Goal: Transaction & Acquisition: Subscribe to service/newsletter

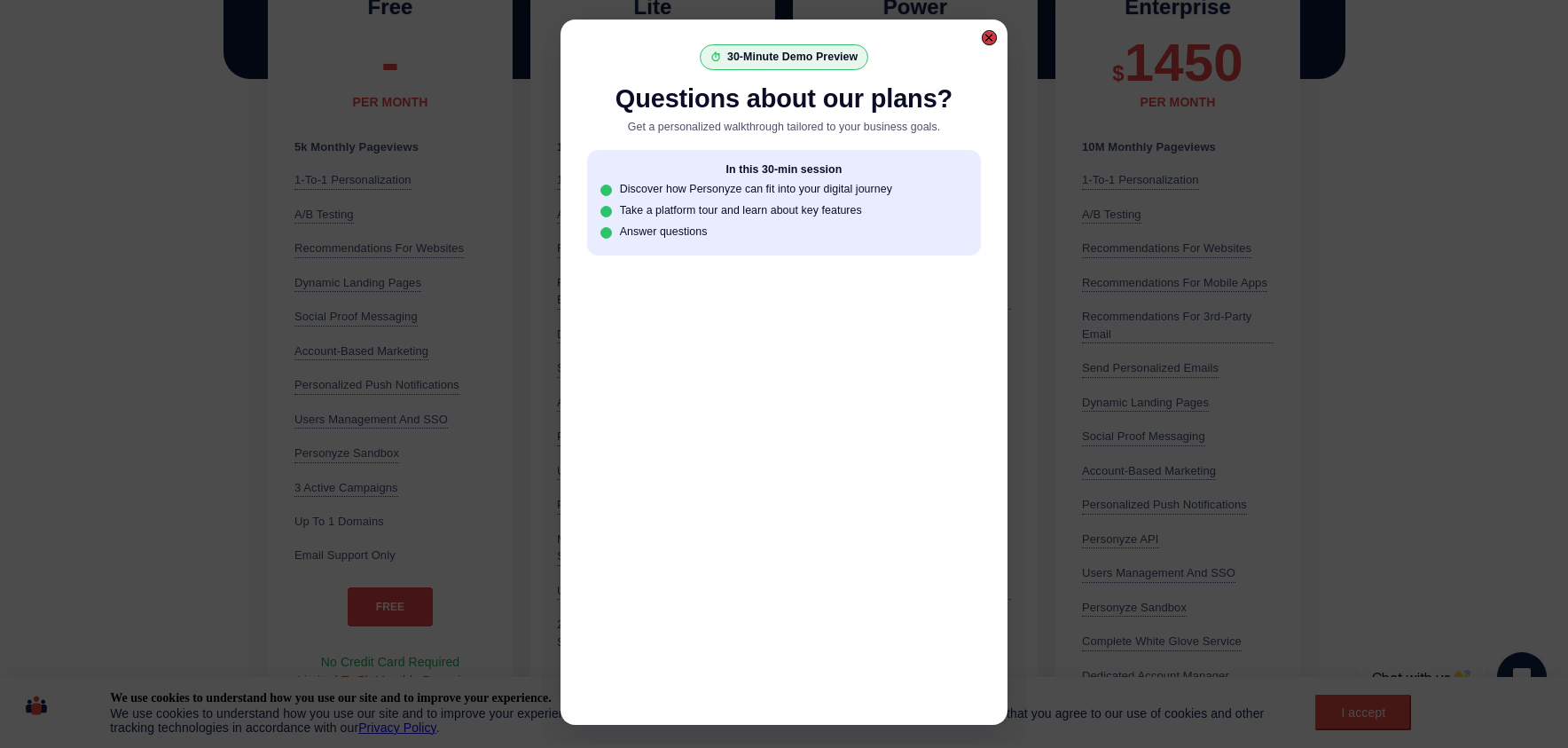
click at [995, 36] on div at bounding box center [989, 37] width 15 height 15
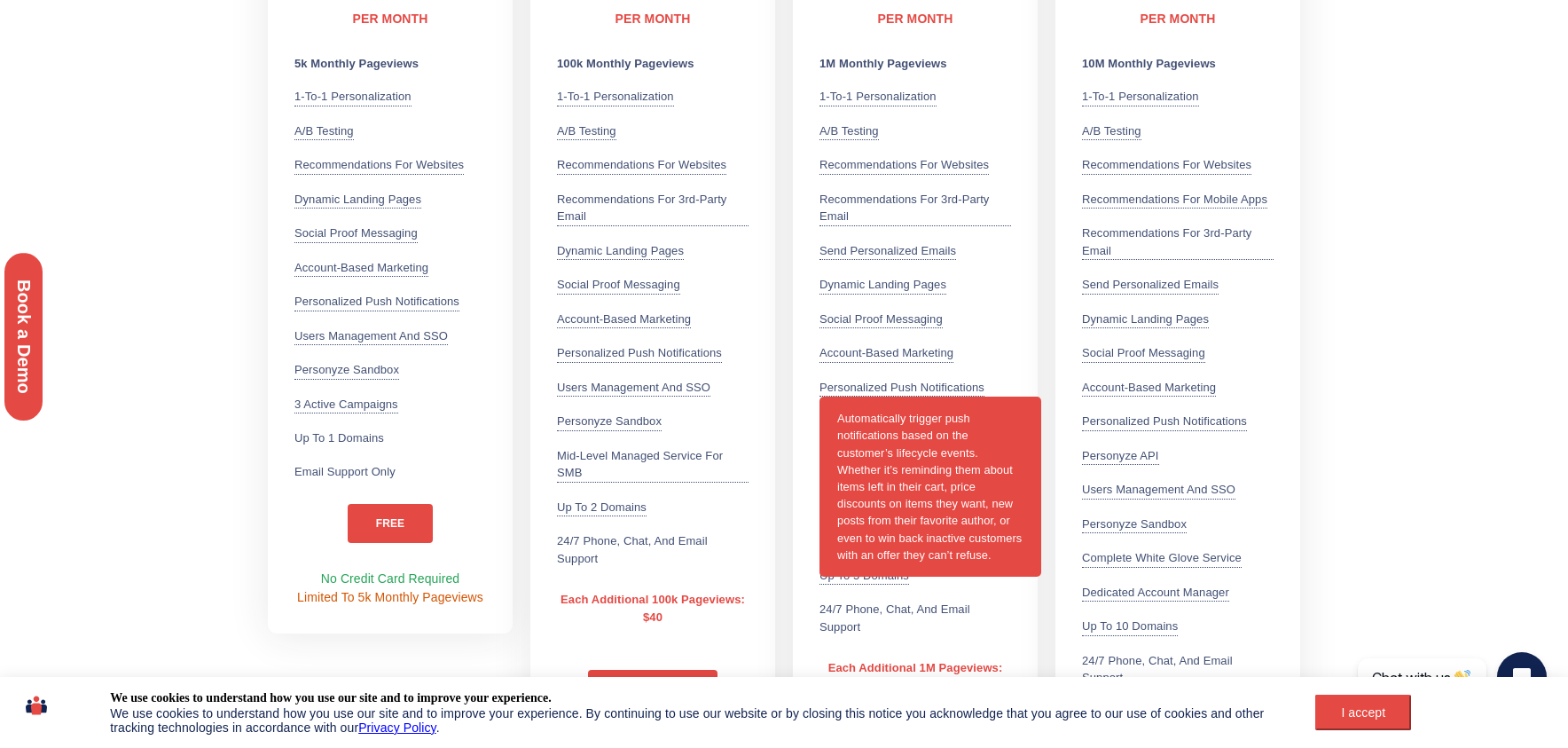
scroll to position [633, 0]
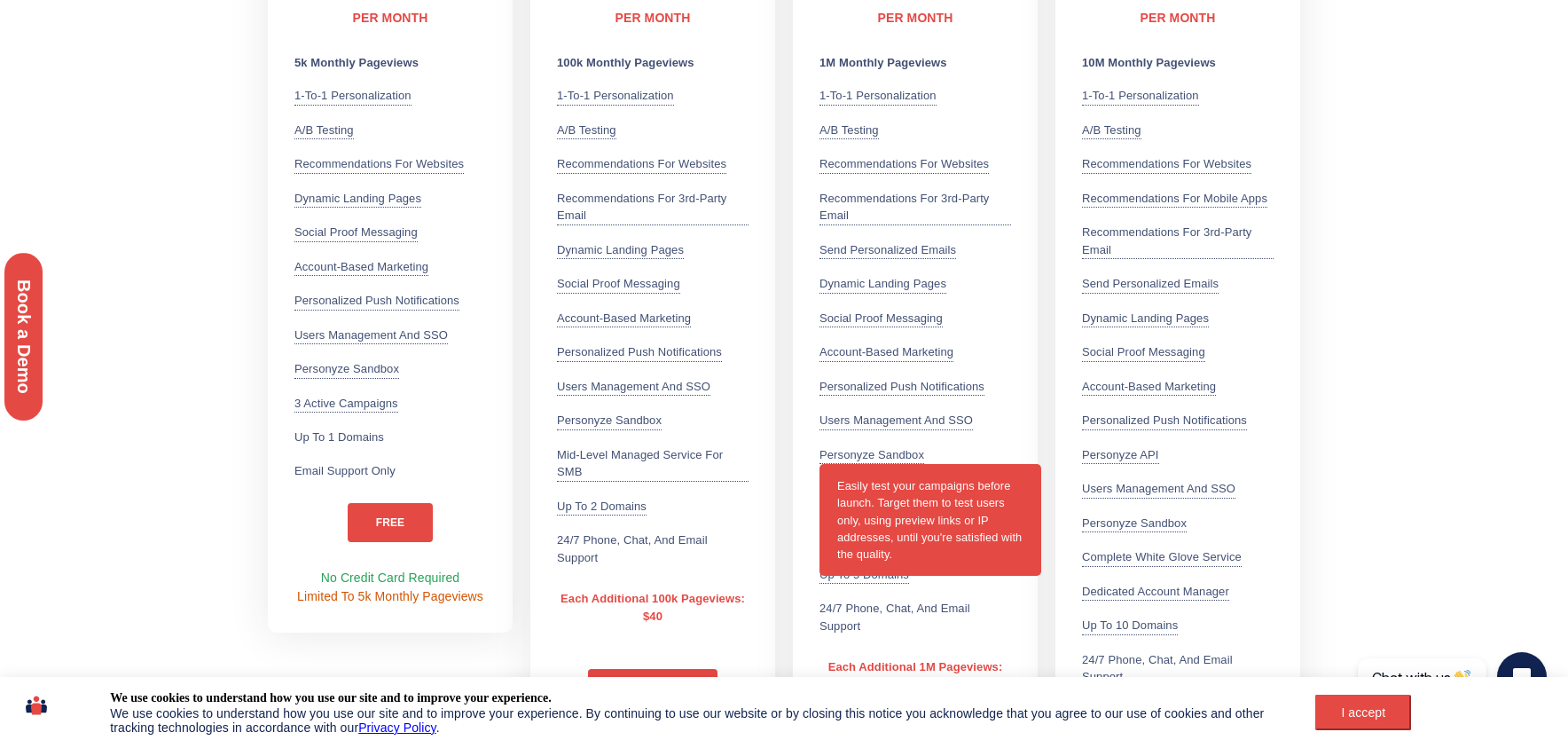
click at [830, 452] on div "Personyze Sandbox Easily test your campaigns before launch. Target them to test…" at bounding box center [872, 455] width 105 height 19
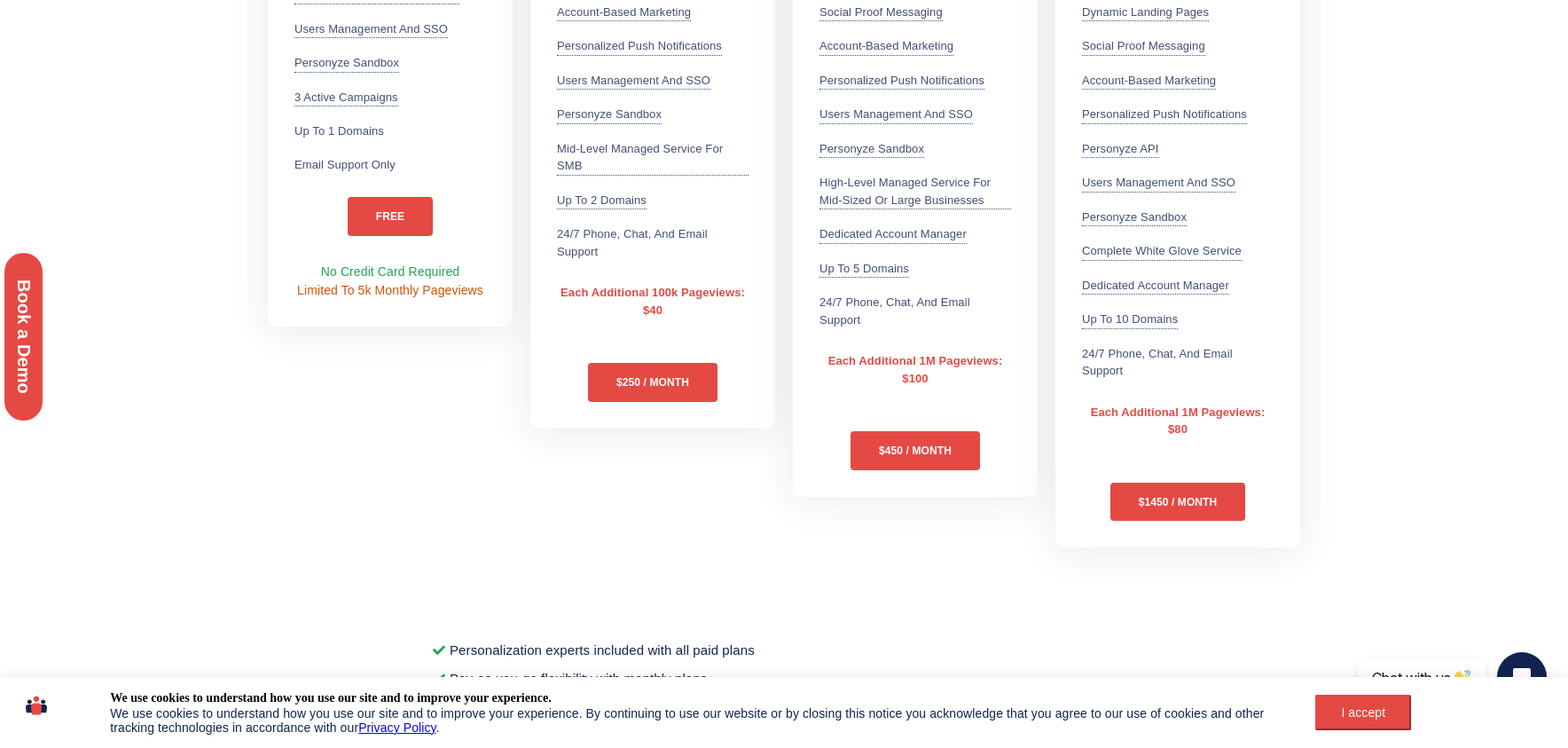
scroll to position [1143, 0]
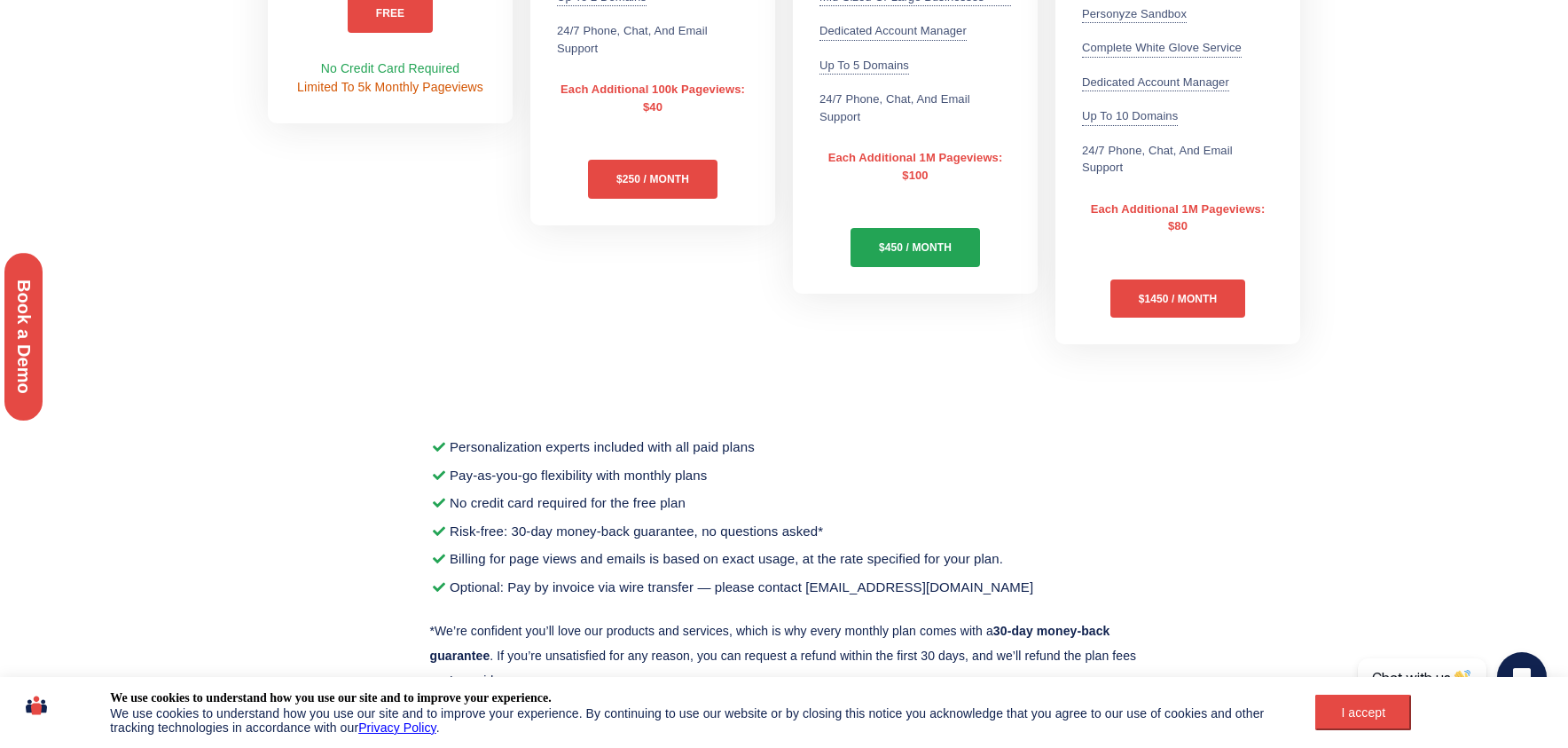
click at [927, 241] on link "$450 / MONTH" at bounding box center [916, 247] width 130 height 39
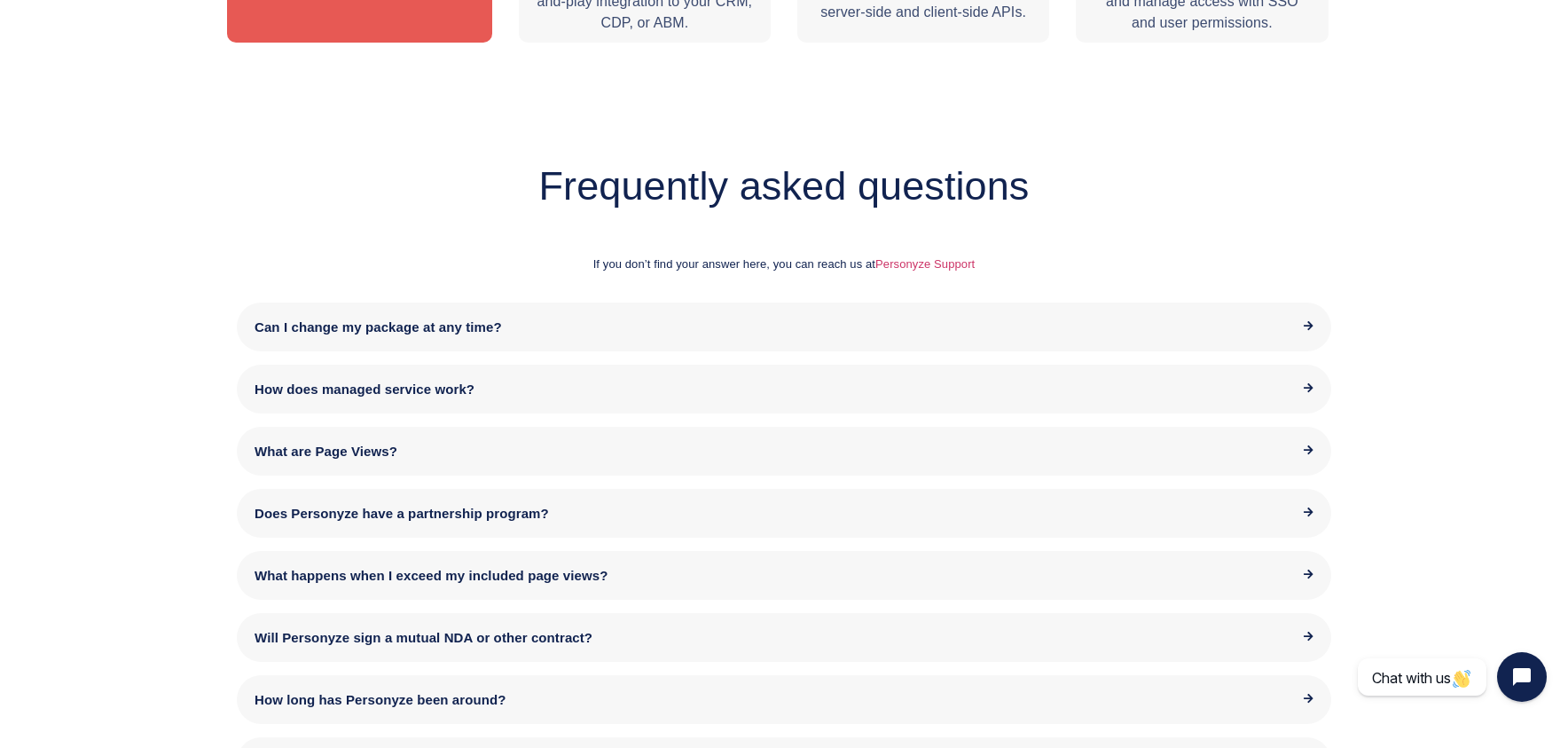
scroll to position [2823, 0]
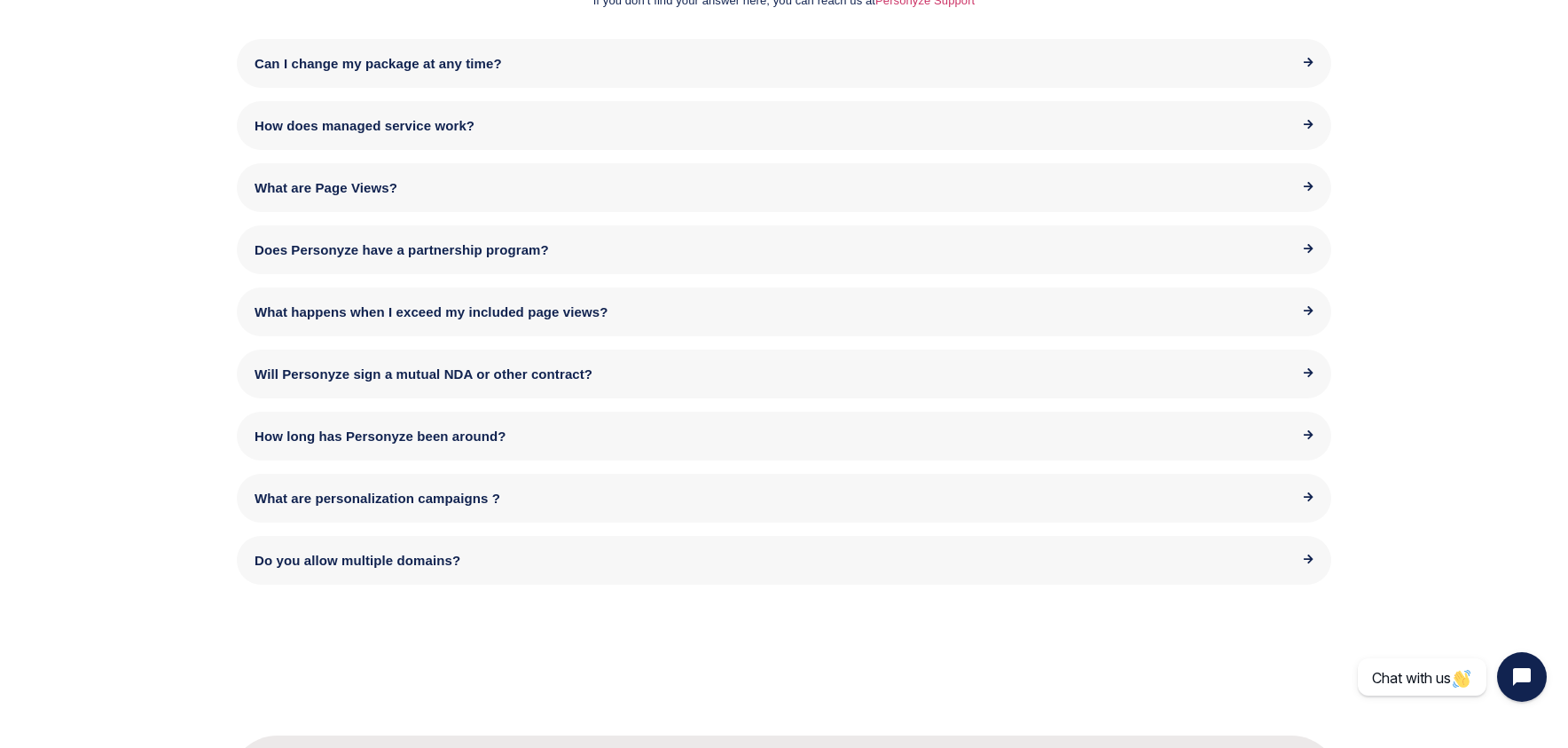
click at [351, 66] on span "Can I change my package at any time?" at bounding box center [378, 63] width 247 height 15
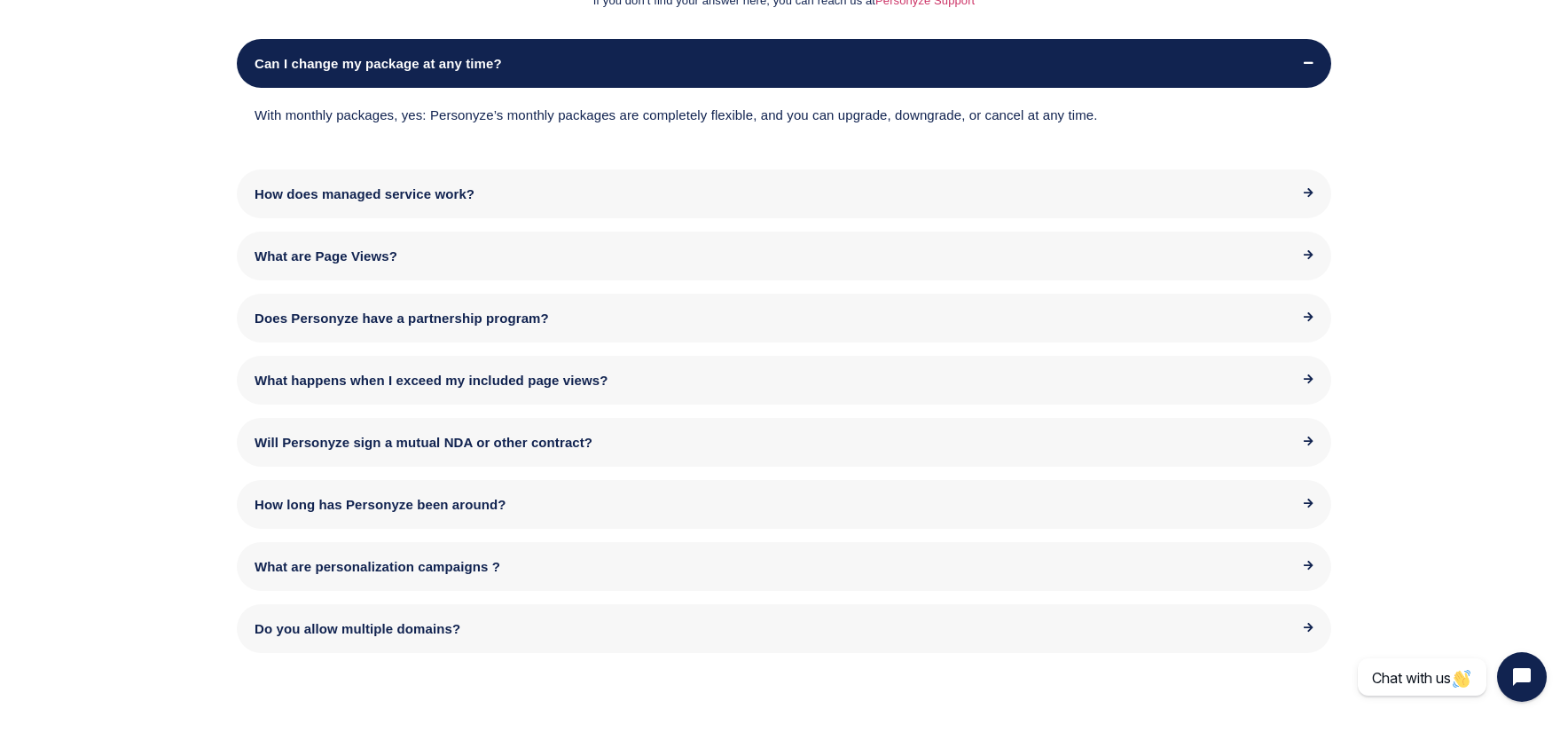
click at [351, 66] on span "Can I change my package at any time?" at bounding box center [378, 63] width 247 height 15
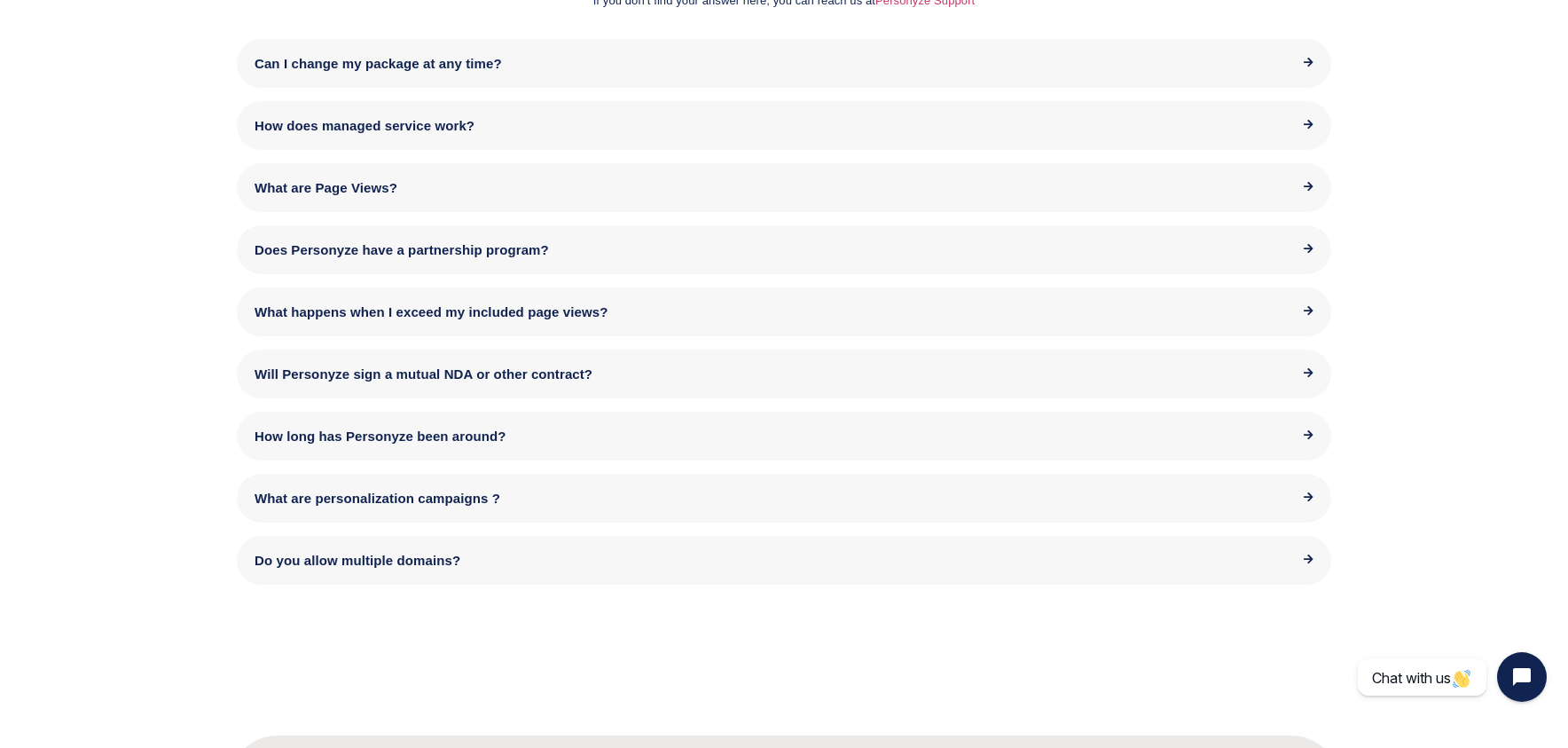
click at [379, 124] on span "How does managed service work?" at bounding box center [364, 125] width 220 height 15
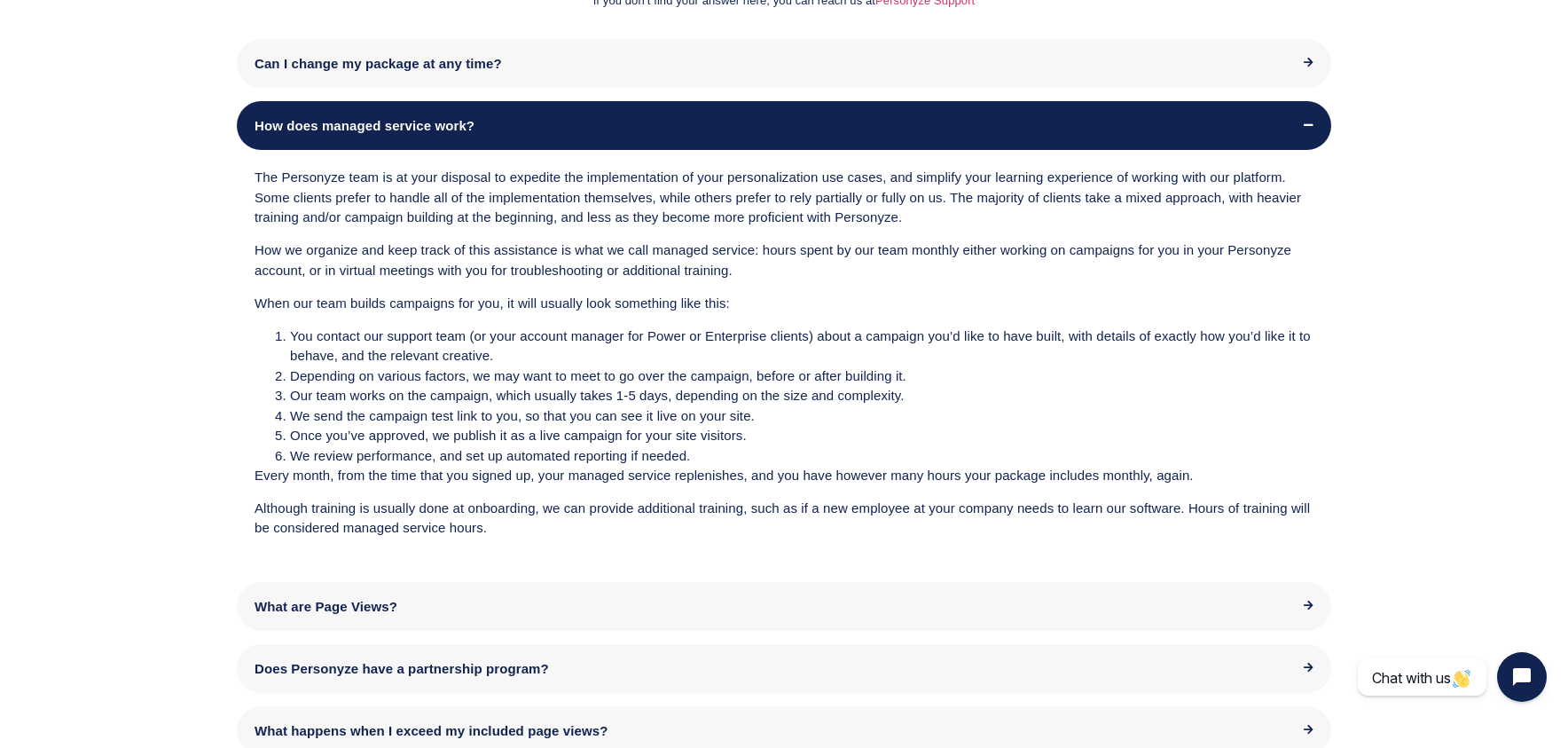
click at [535, 119] on div "How does managed service work?" at bounding box center [784, 125] width 1059 height 13
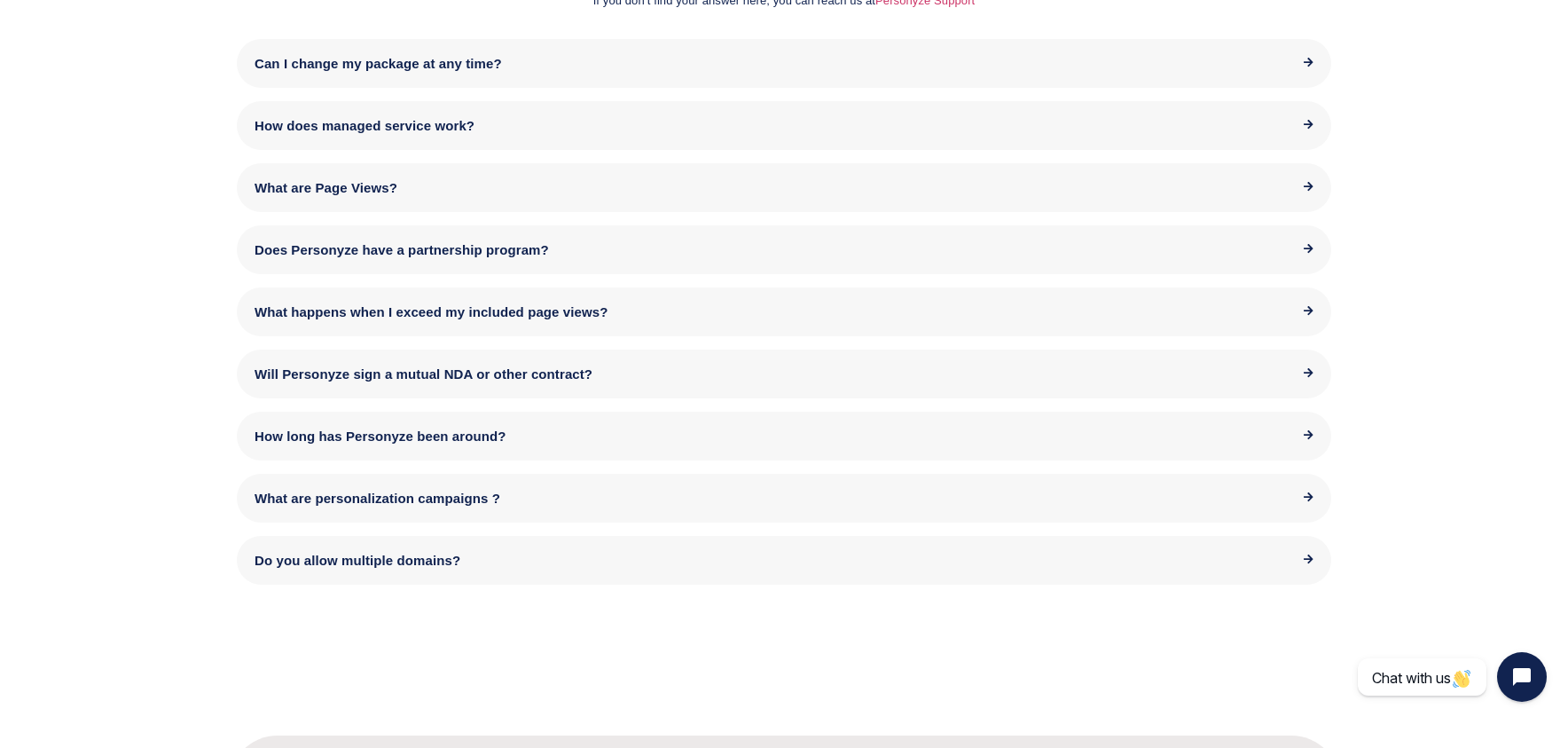
click at [421, 189] on div "What are Page Views?" at bounding box center [784, 187] width 1059 height 13
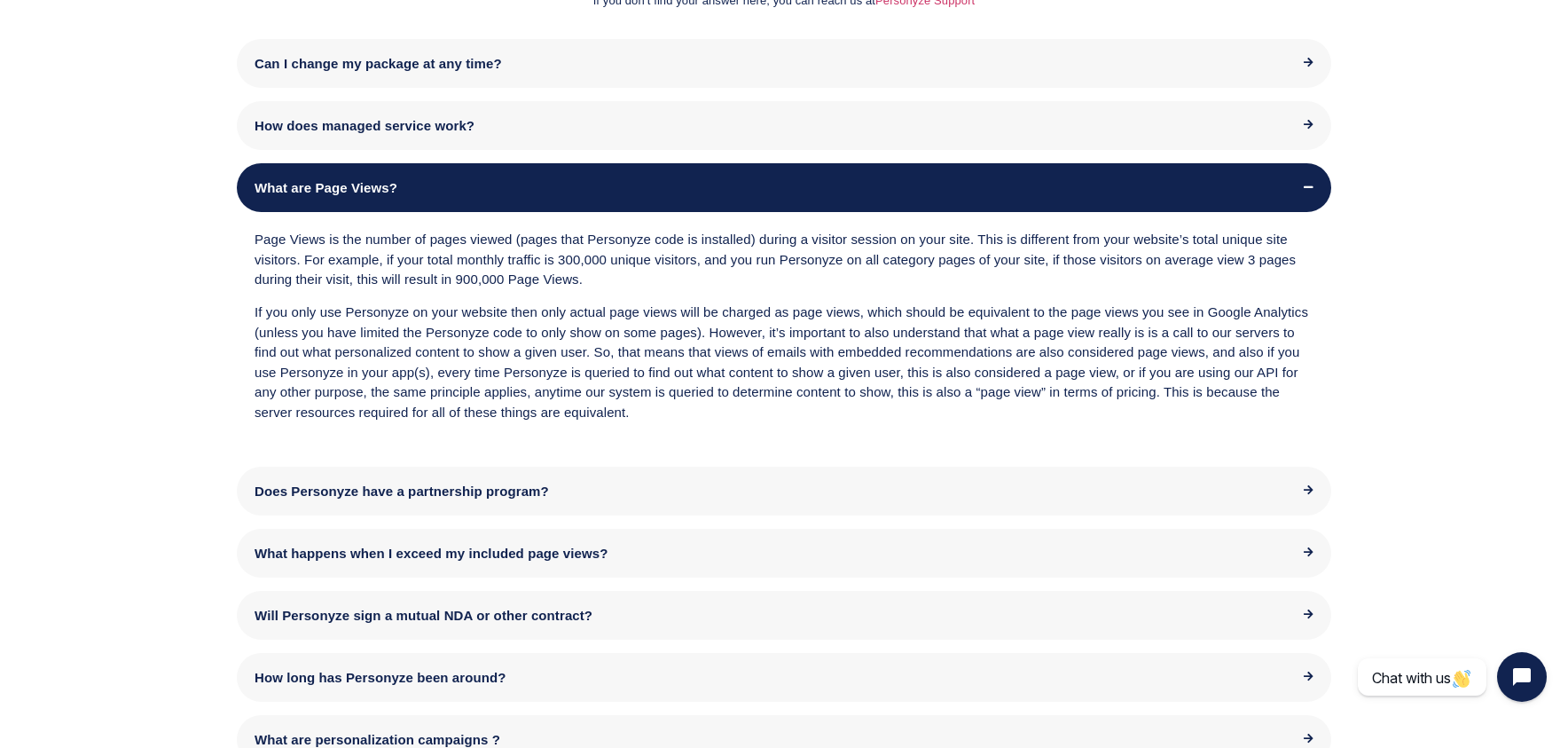
click at [421, 189] on div "What are Page Views?" at bounding box center [784, 187] width 1059 height 13
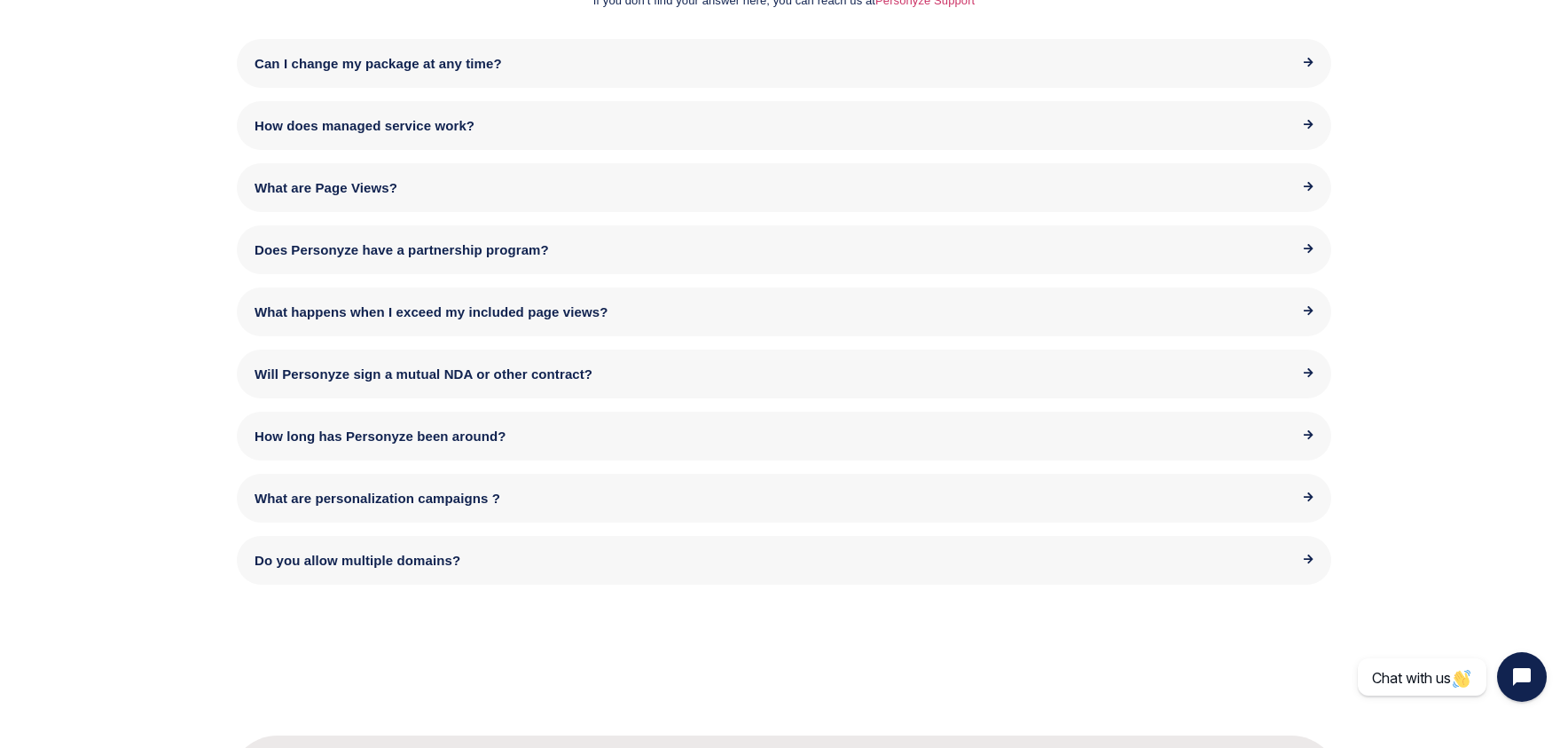
click at [381, 301] on div "What happens when I exceed my included page views?" at bounding box center [784, 311] width 1095 height 49
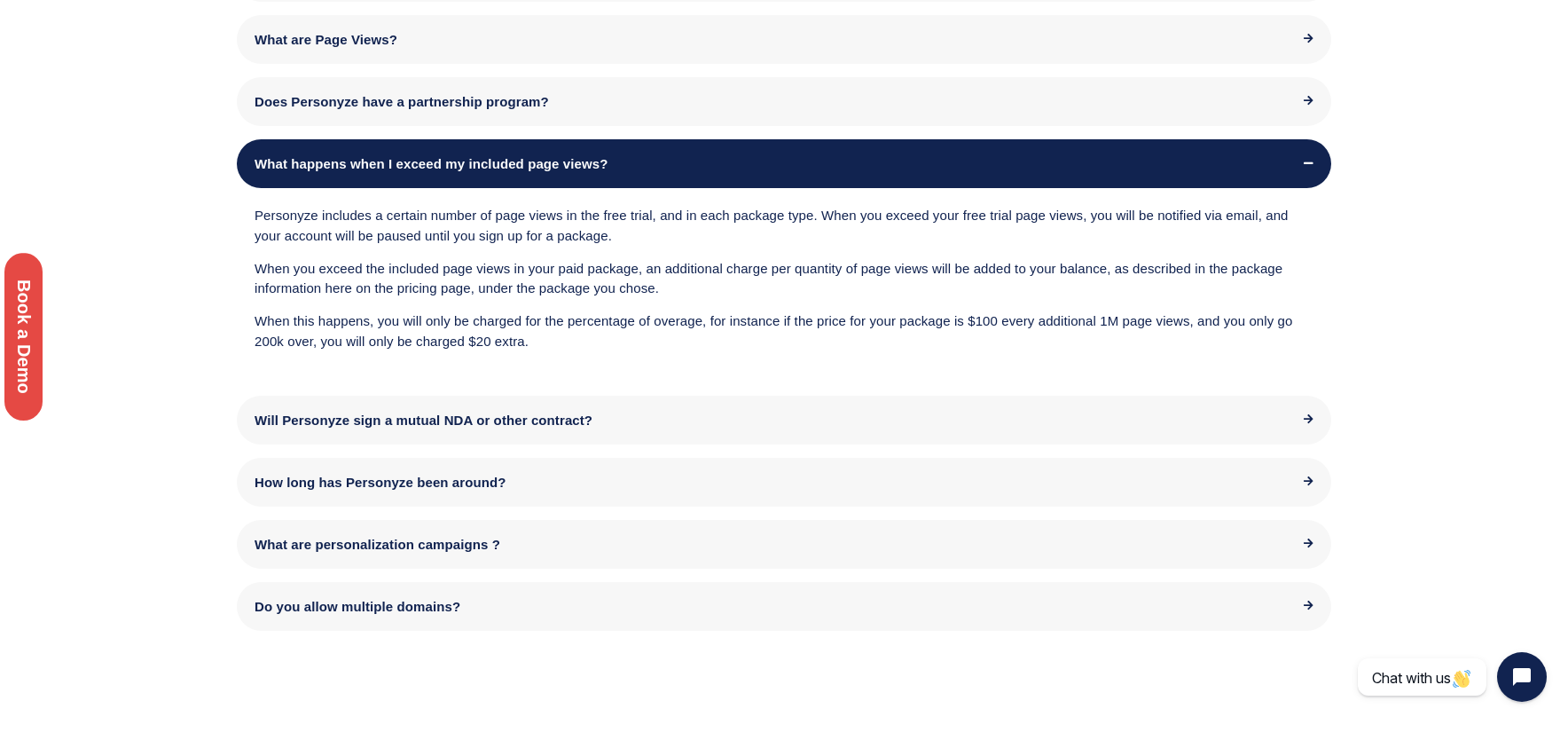
scroll to position [2974, 0]
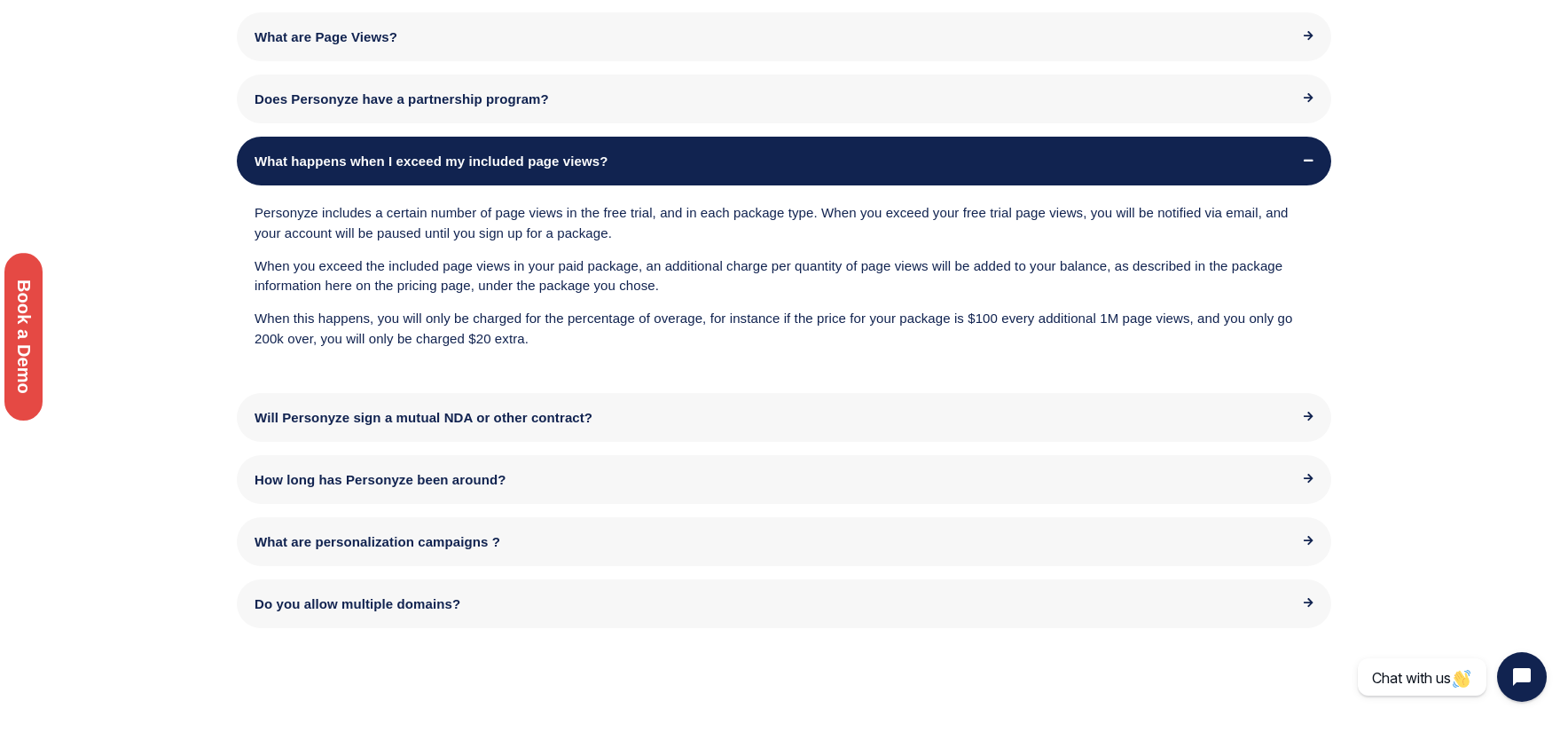
click at [432, 425] on div "Will Personyze sign a mutual NDA or other contract?" at bounding box center [784, 417] width 1095 height 49
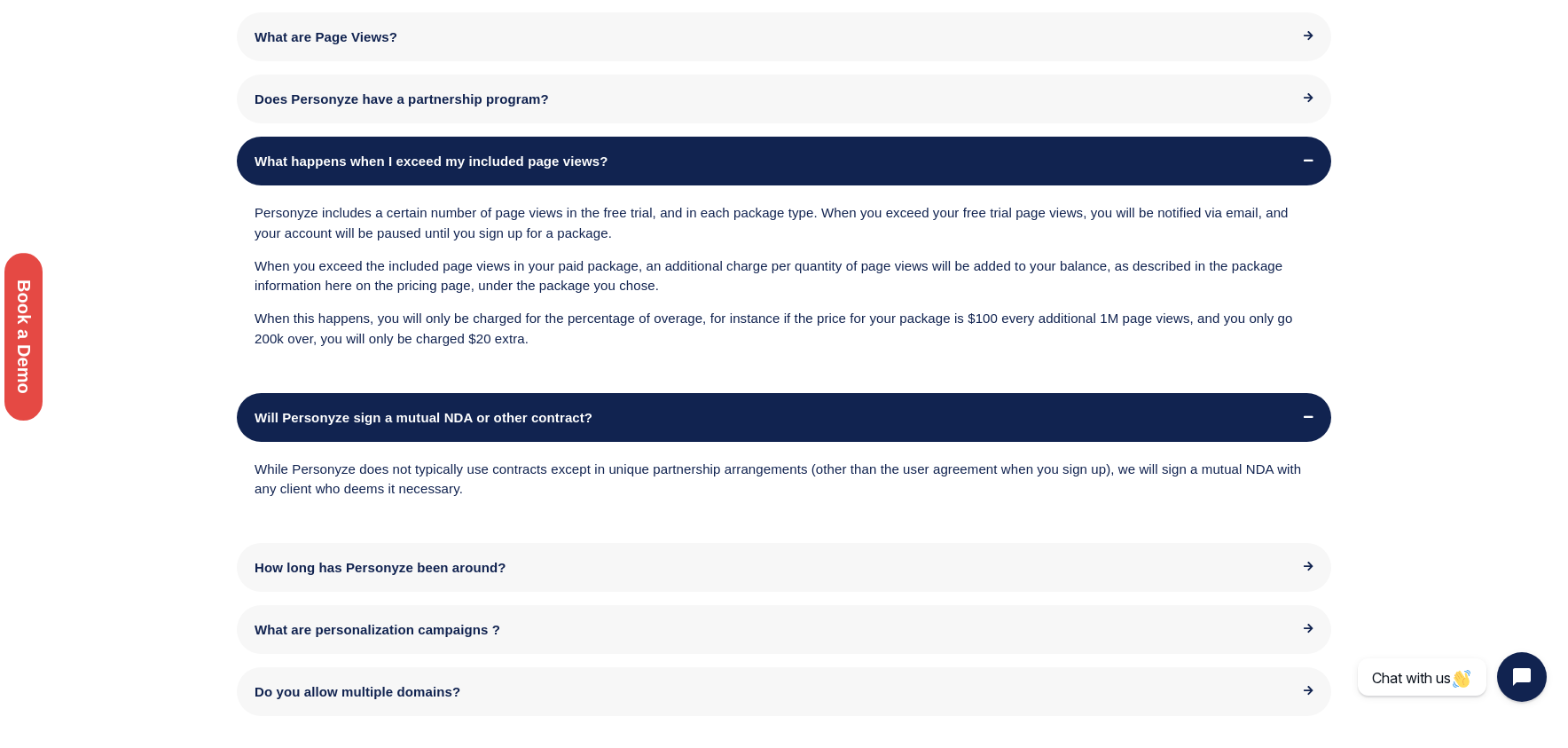
click at [431, 425] on div "Will Personyze sign a mutual NDA or other contract?" at bounding box center [784, 417] width 1095 height 49
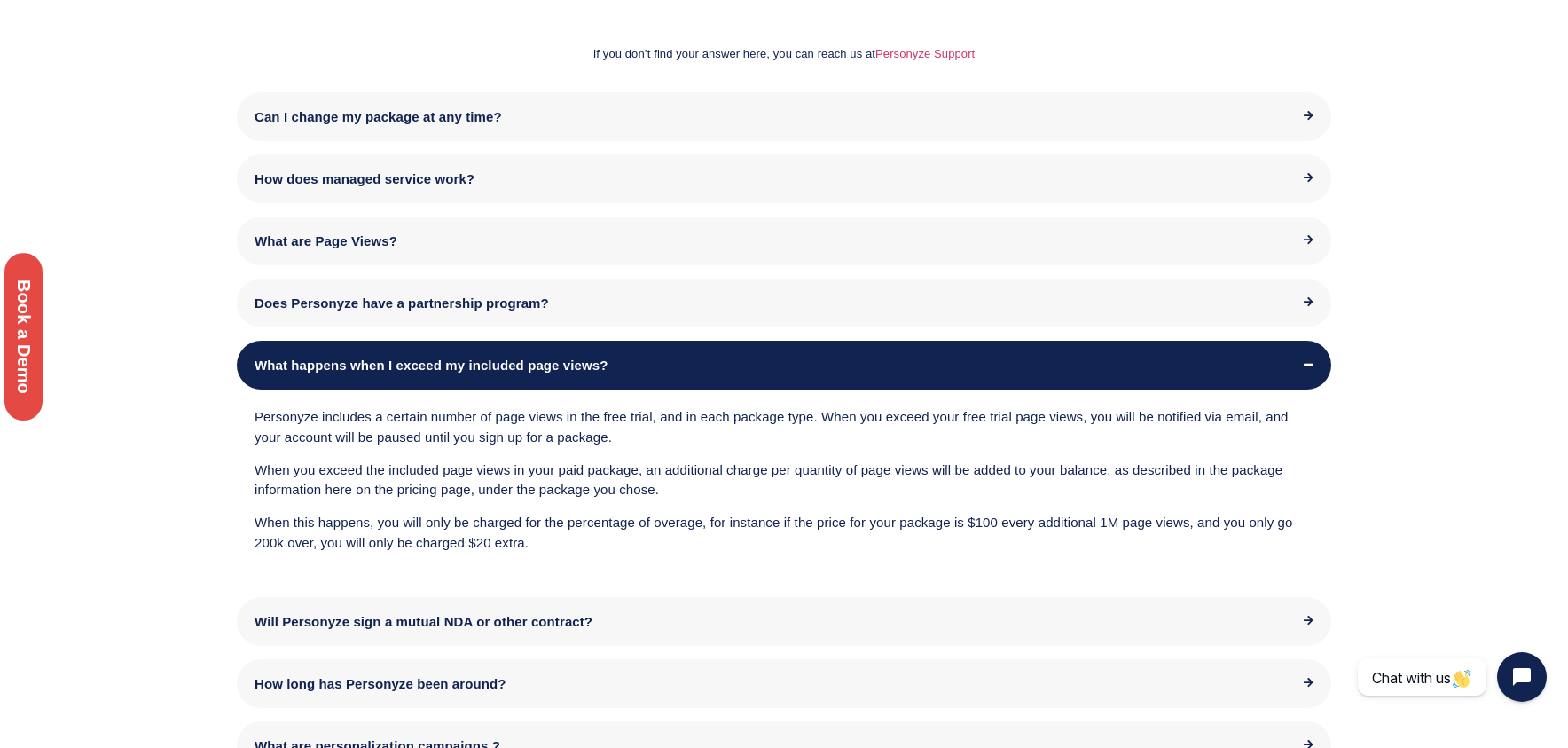
click at [430, 364] on span "What happens when I exceed my included page views?" at bounding box center [431, 364] width 353 height 15
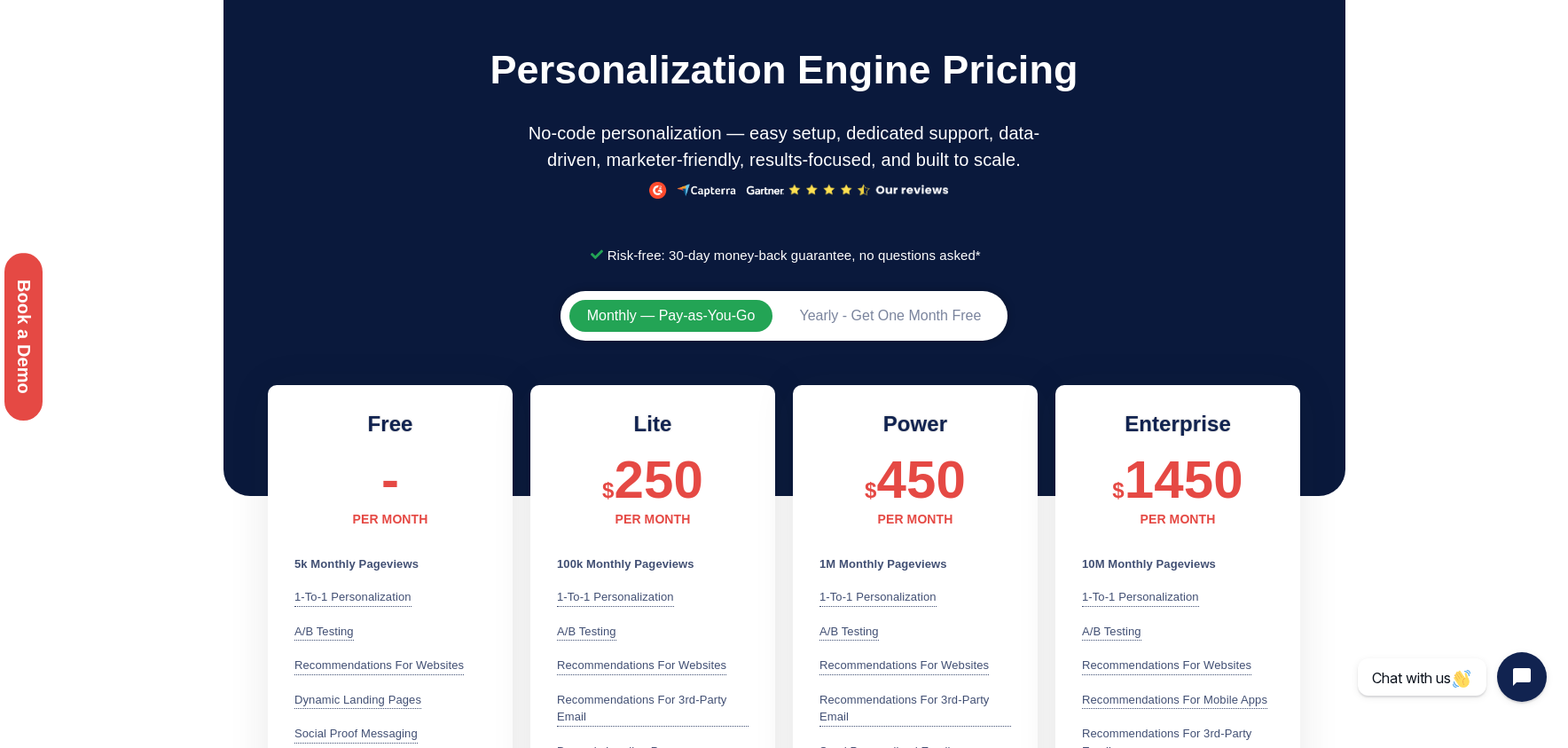
scroll to position [0, 0]
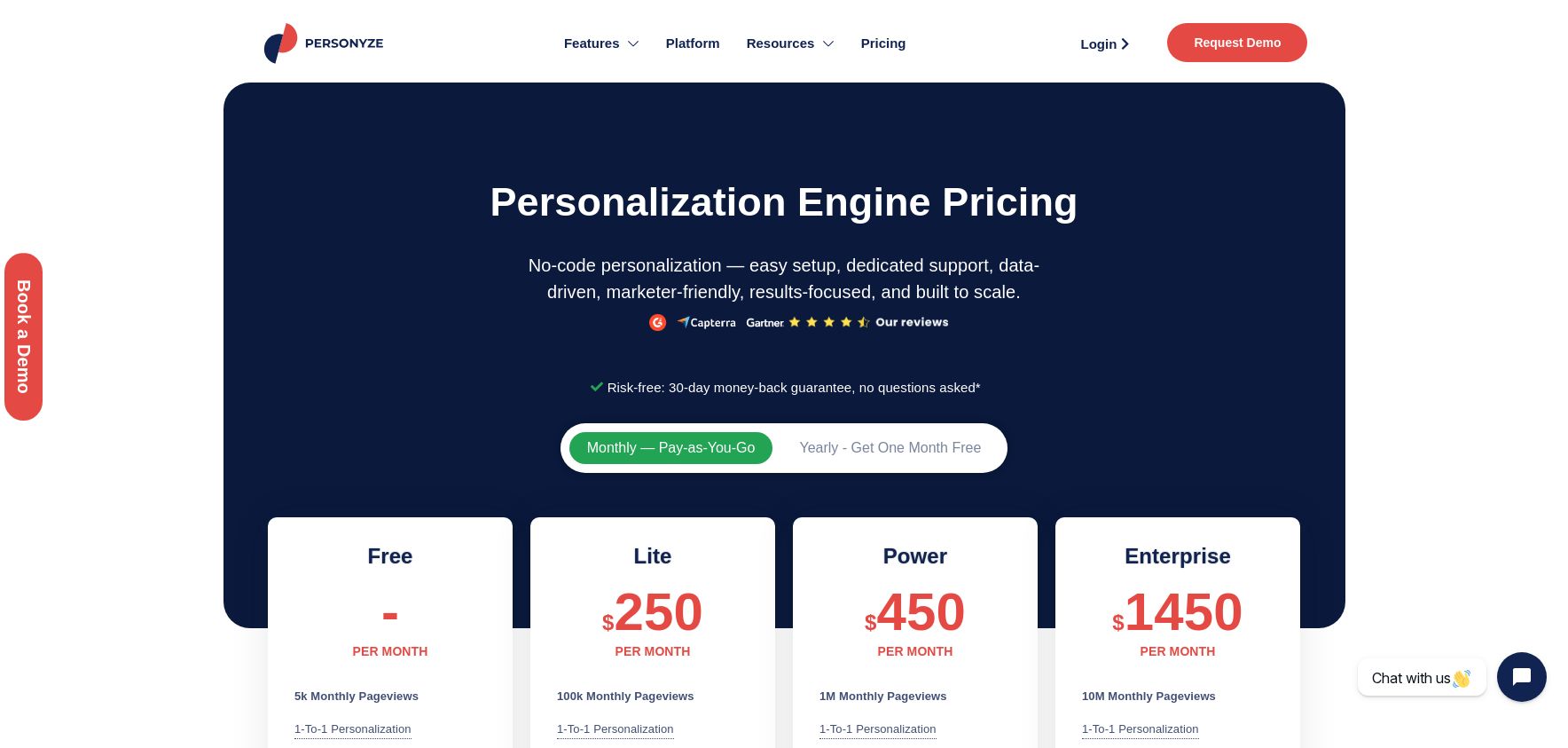
click at [1464, 274] on div at bounding box center [784, 380] width 1568 height 605
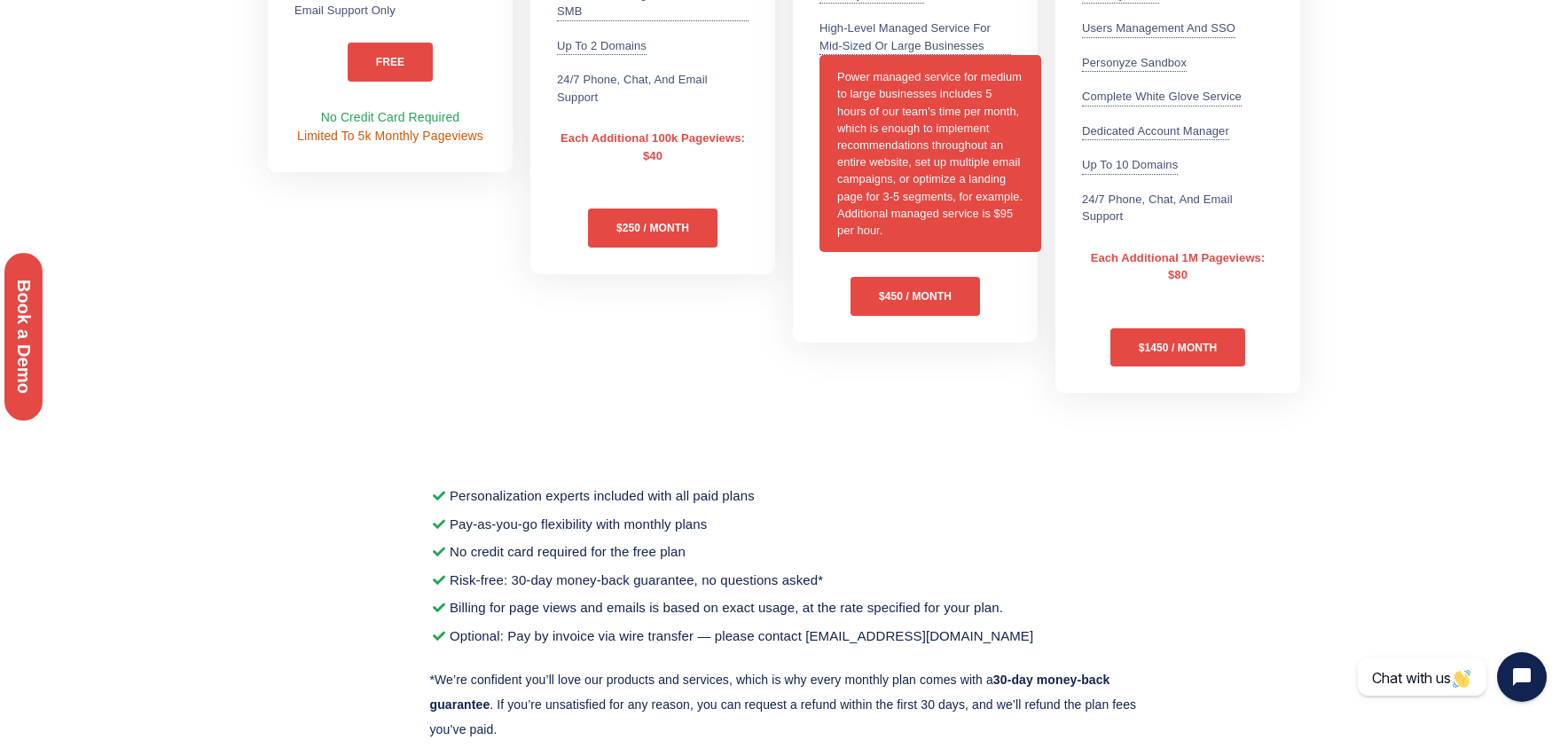
scroll to position [1126, 0]
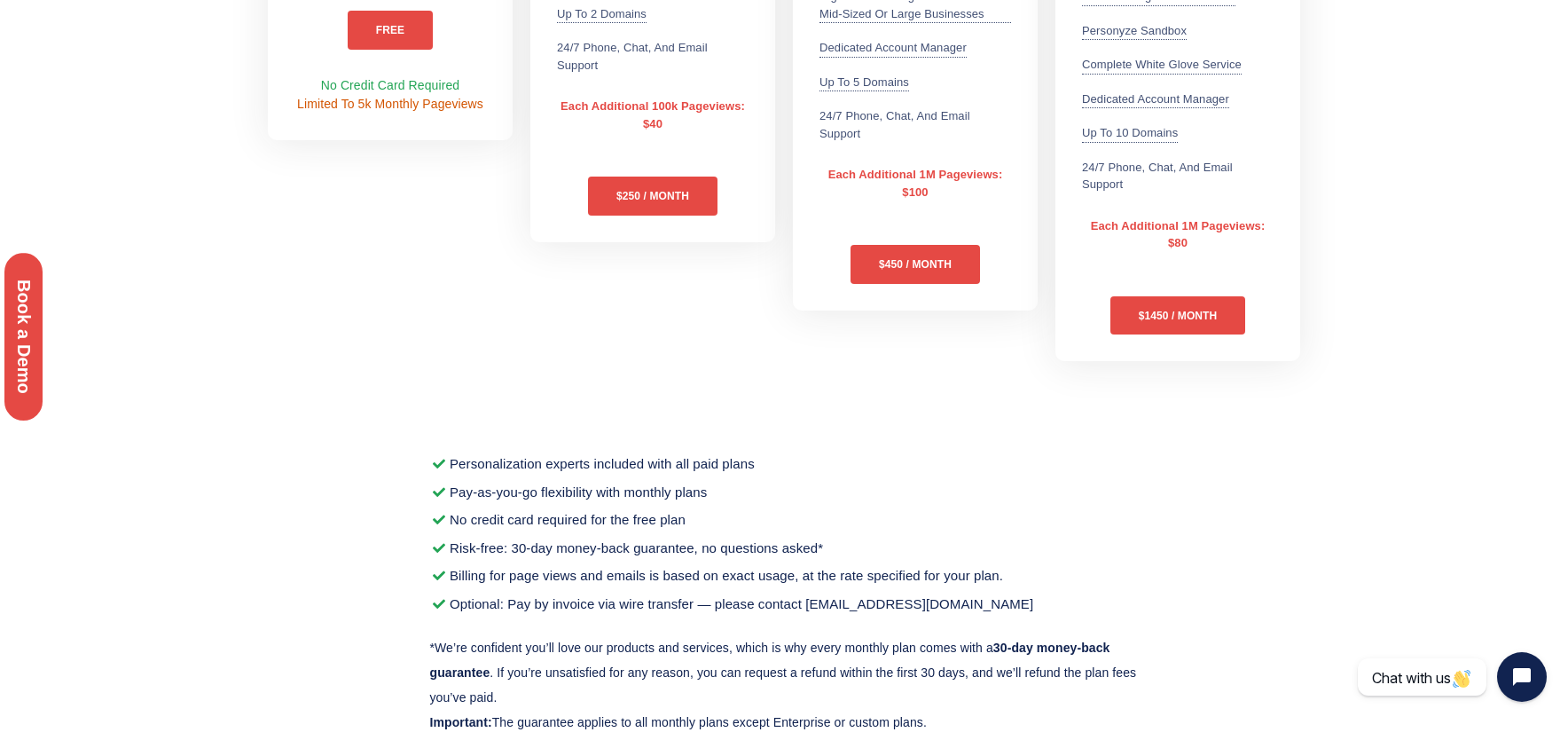
click at [599, 604] on span "Optional: Pay by invoice via wire transfer — please contact billing@personyze.c…" at bounding box center [739, 603] width 588 height 28
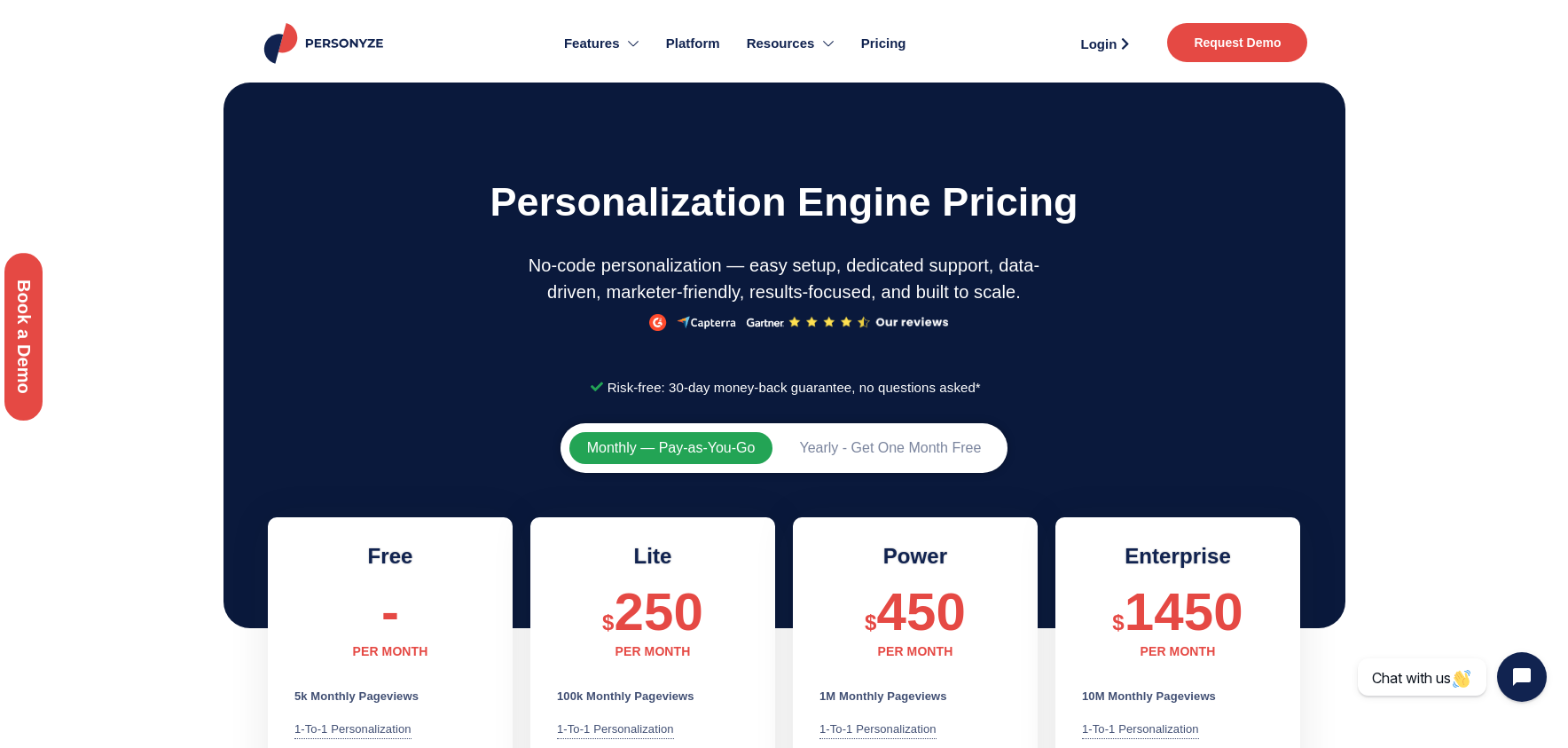
scroll to position [405, 0]
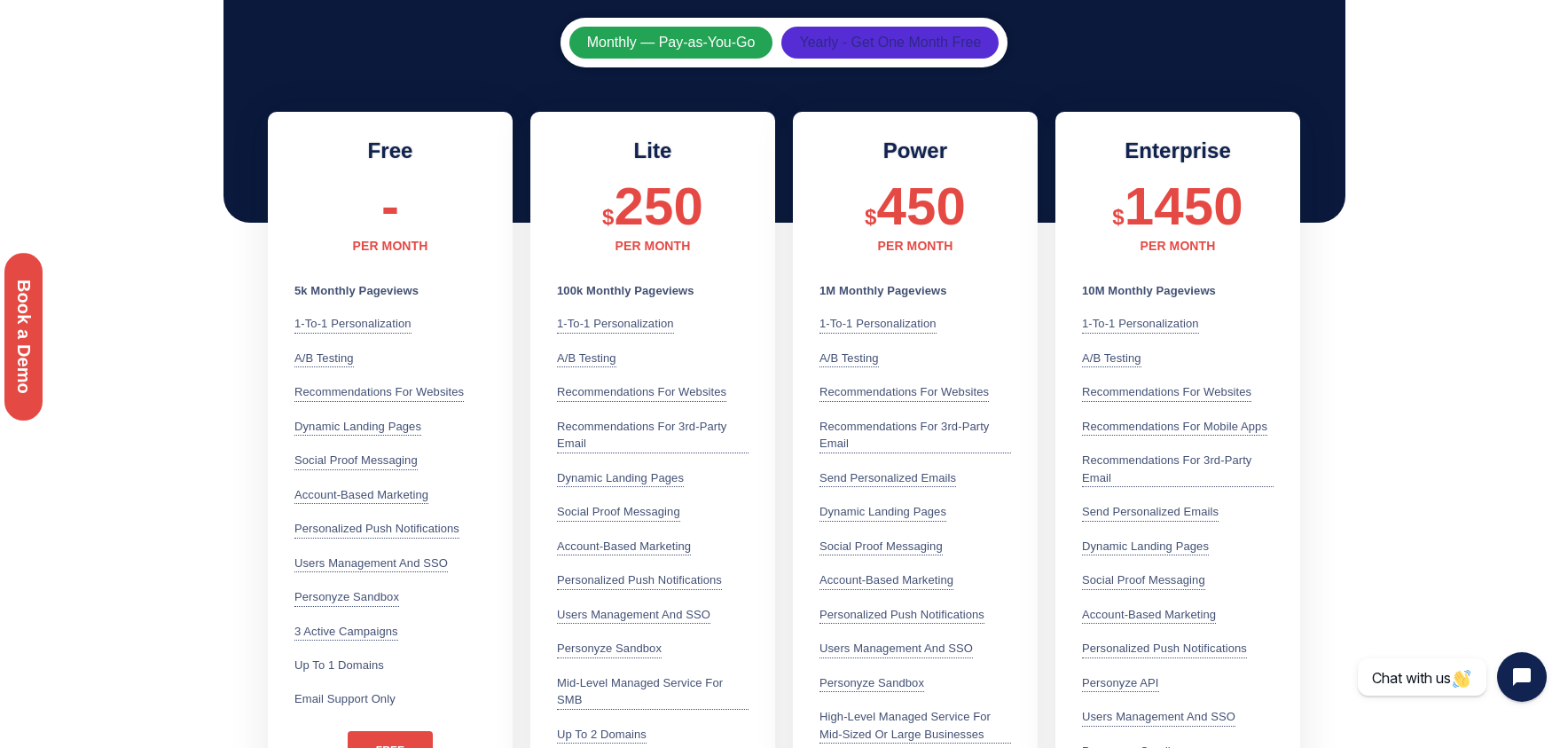
click at [875, 49] on span "Yearly - Get One Month Free" at bounding box center [890, 43] width 182 height 14
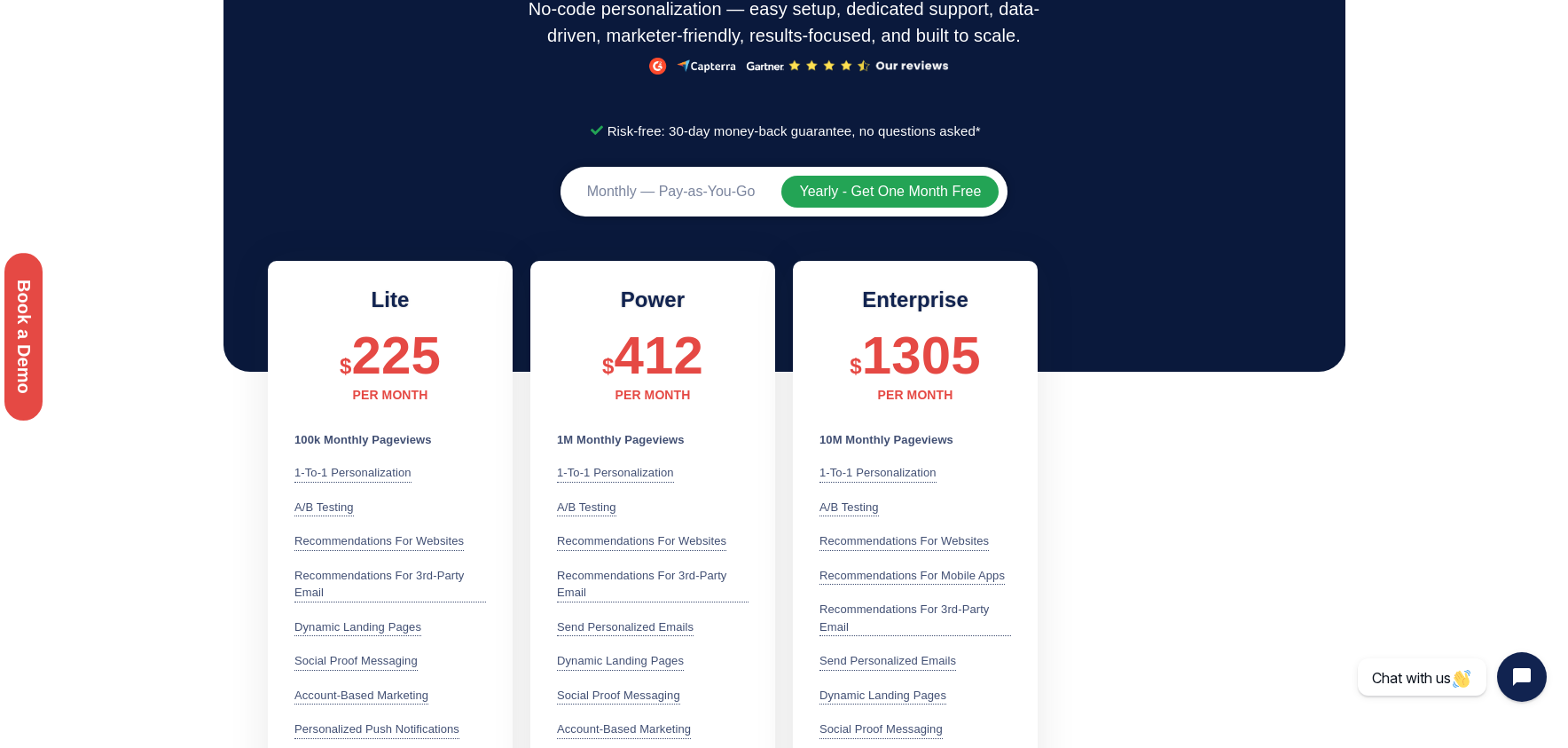
scroll to position [334, 0]
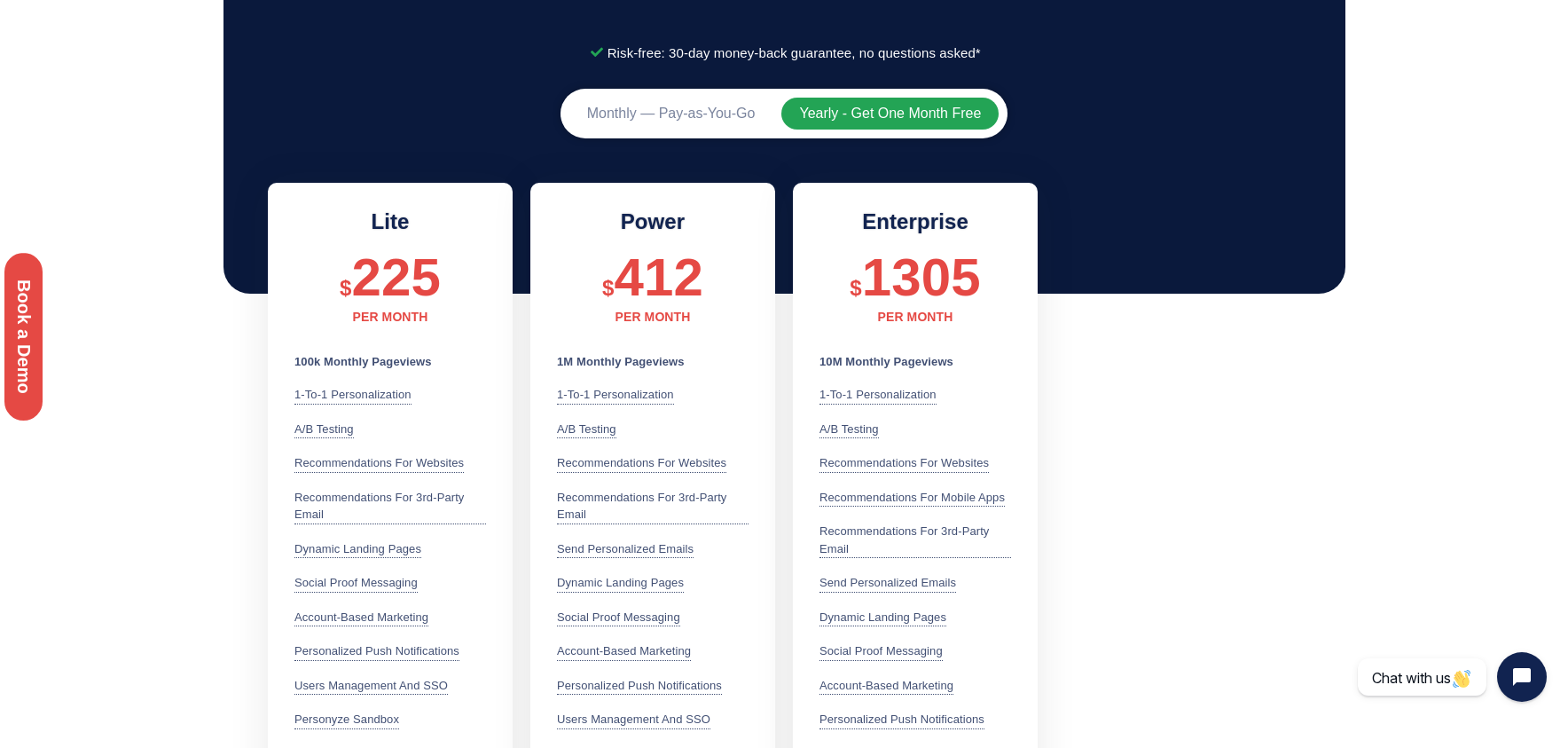
click at [700, 92] on div "Monthly — Pay-as-You-Go Yearly - Get One Month Free" at bounding box center [784, 114] width 448 height 50
click at [695, 103] on button "Monthly — Pay-as-You-Go" at bounding box center [671, 114] width 204 height 32
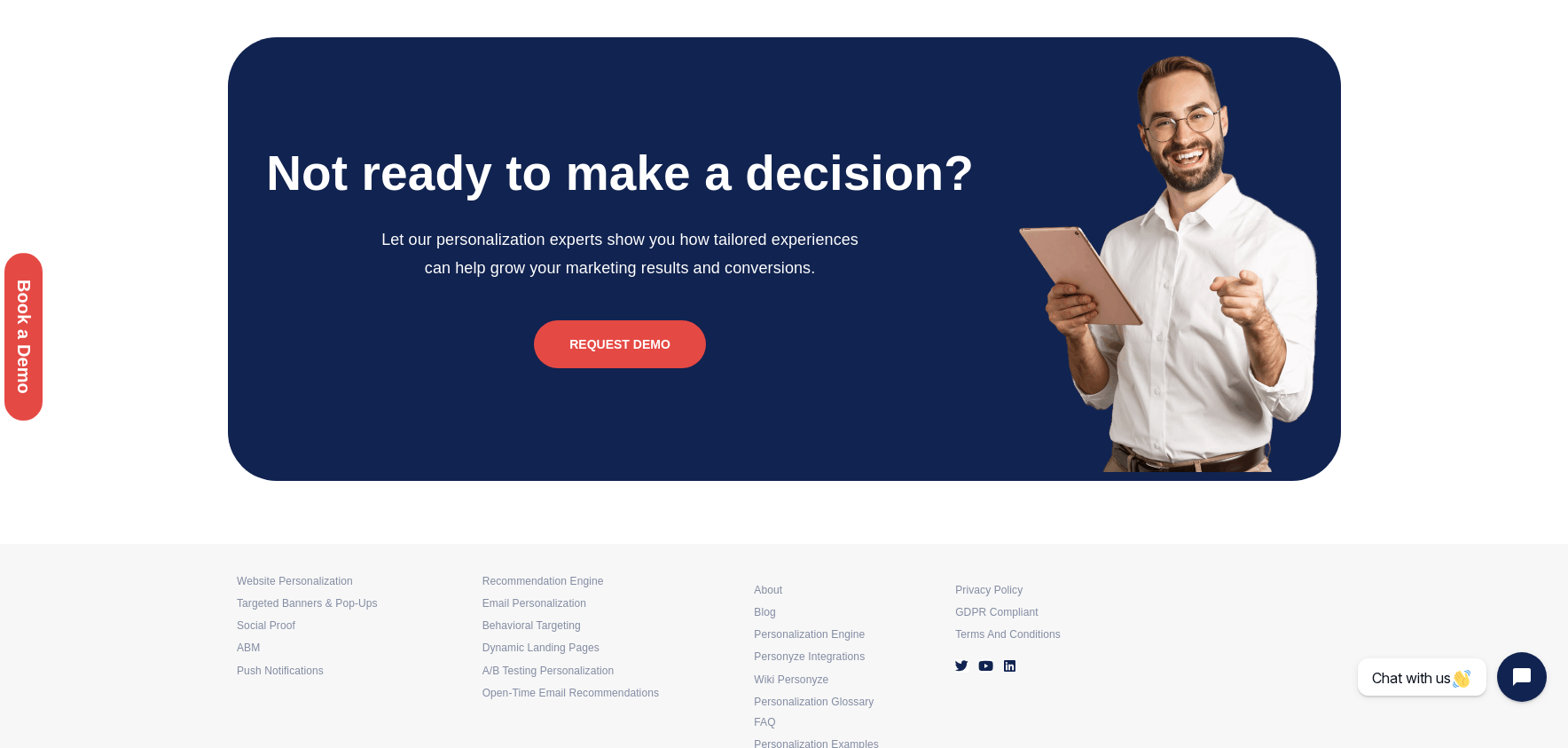
scroll to position [4343, 0]
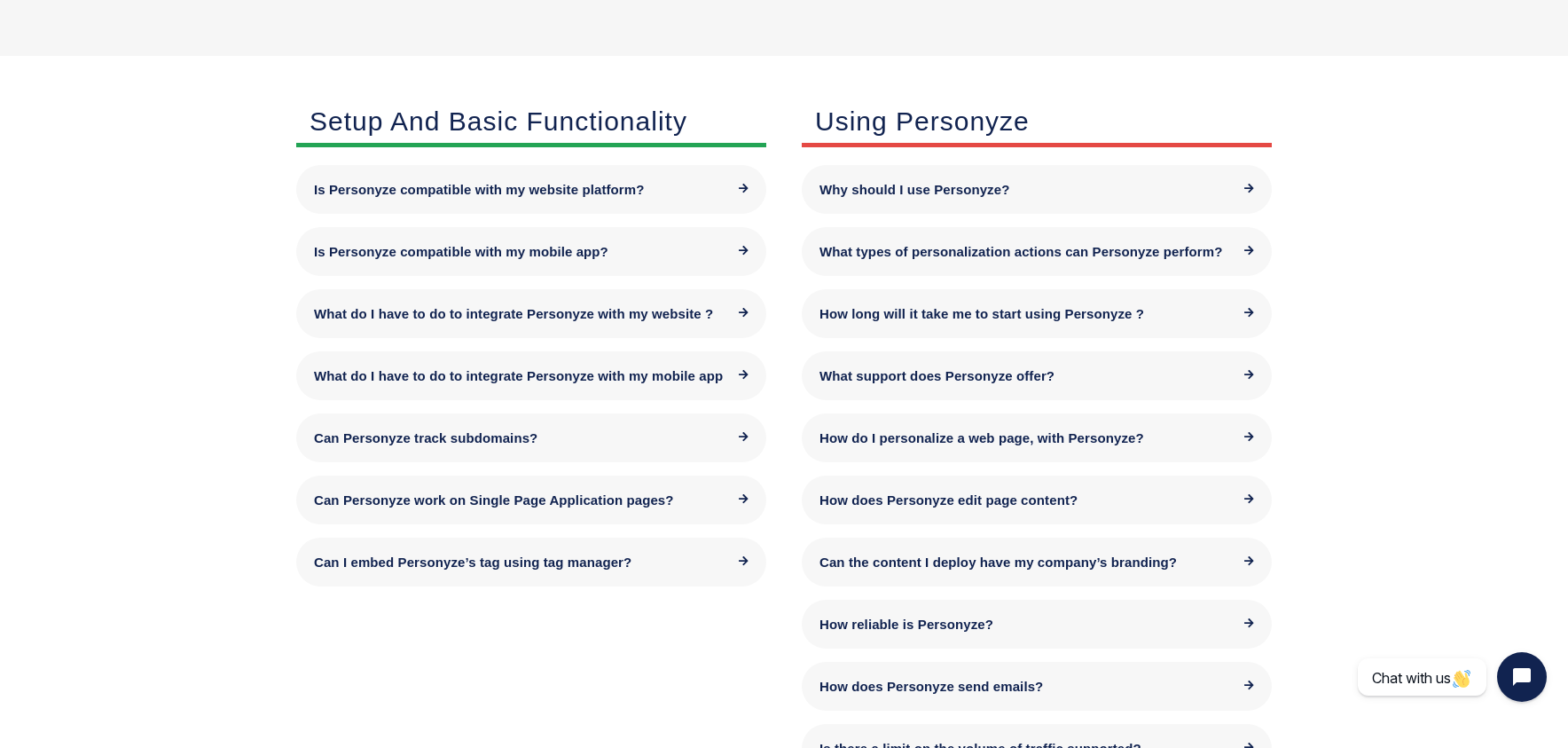
scroll to position [512, 0]
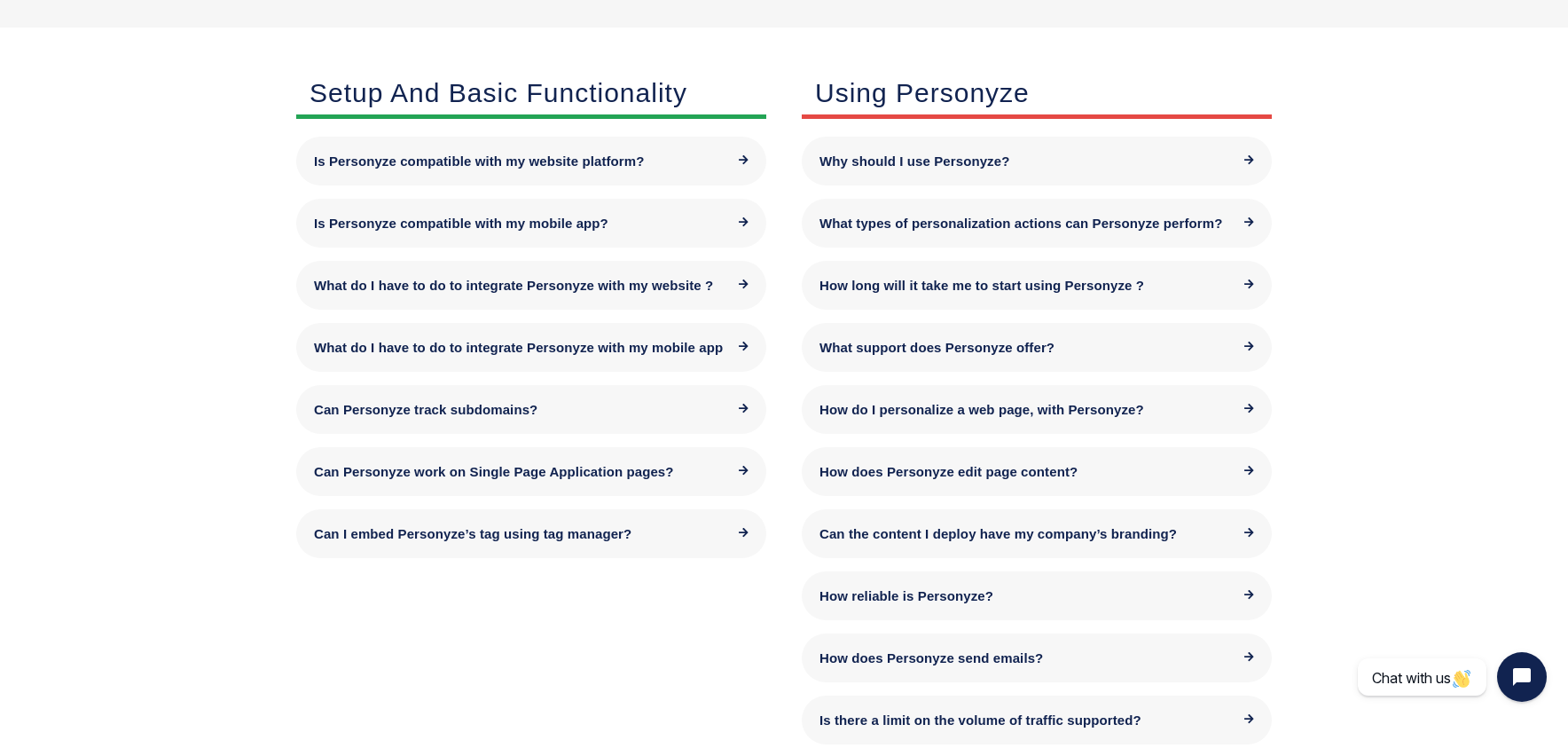
click at [1465, 597] on section "Setup and Basic Functionality Is Personyze compatible with my website platform?…" at bounding box center [784, 474] width 1568 height 841
click at [1455, 578] on section "Setup and Basic Functionality Is Personyze compatible with my website platform?…" at bounding box center [784, 474] width 1568 height 841
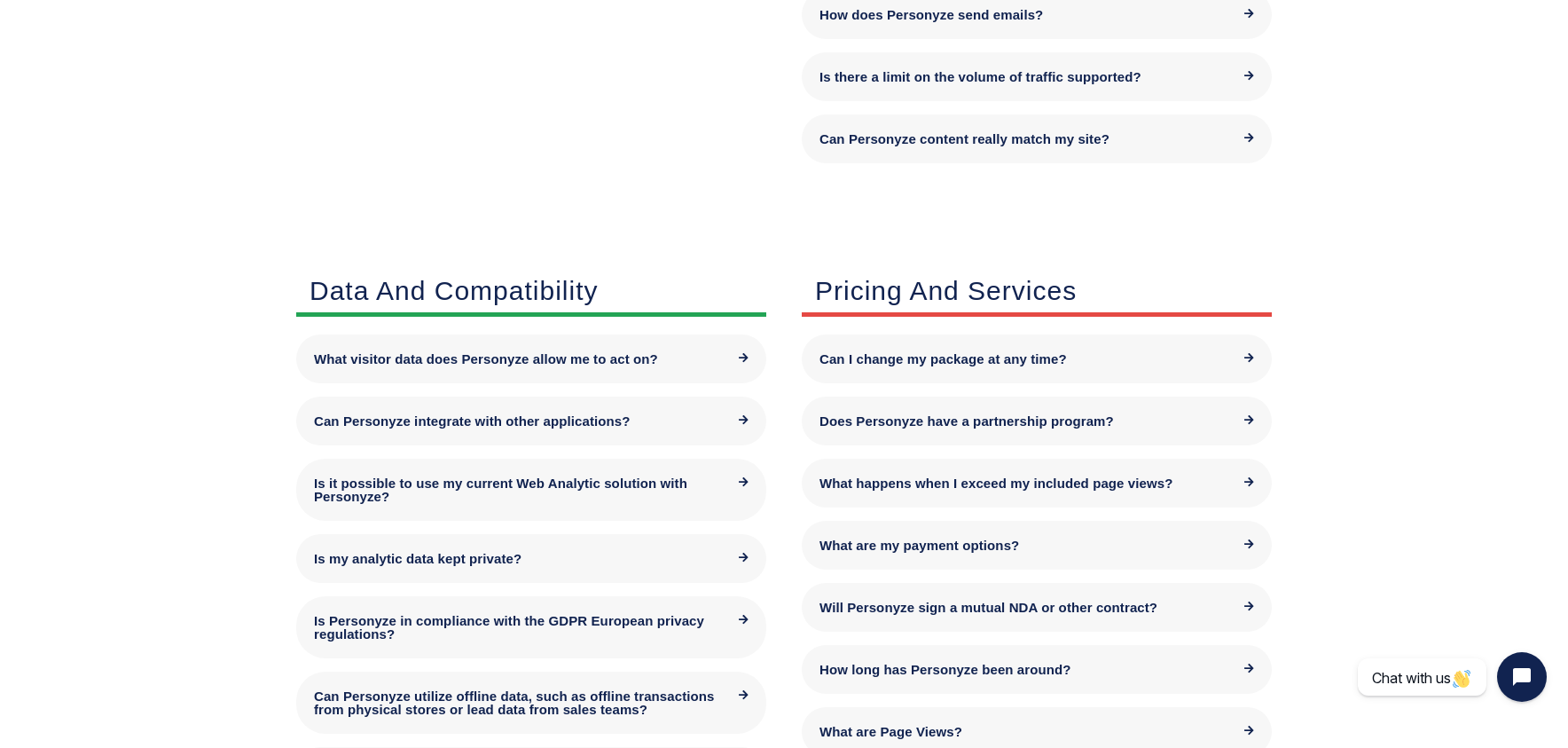
scroll to position [1156, 0]
click at [1281, 359] on div "Pricing and Services Can I change my package at any time? With monthly packages…" at bounding box center [1036, 667] width 506 height 832
click at [1257, 358] on div "Can I change my package at any time?" at bounding box center [1036, 357] width 470 height 49
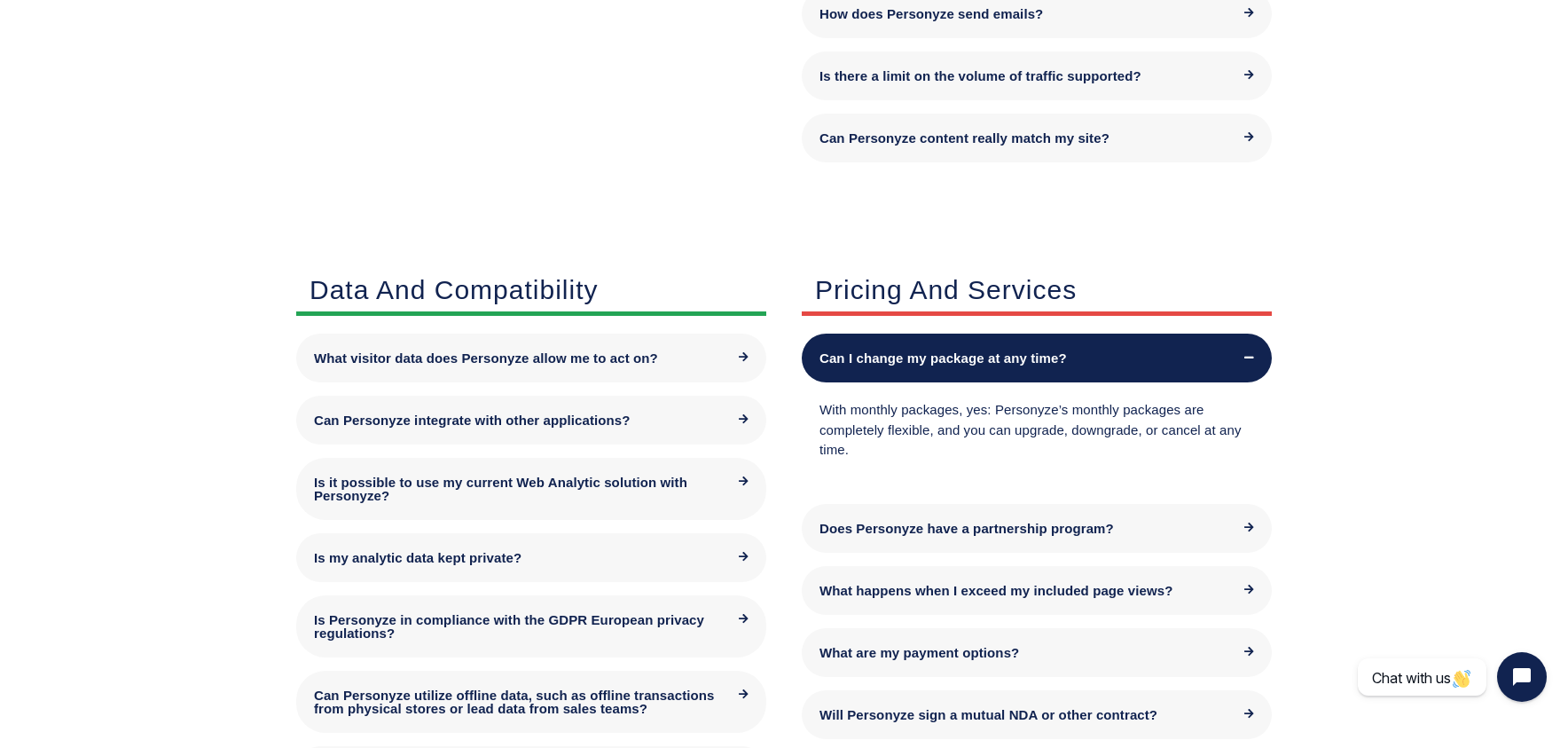
click at [1257, 358] on div "Can I change my package at any time?" at bounding box center [1036, 357] width 470 height 49
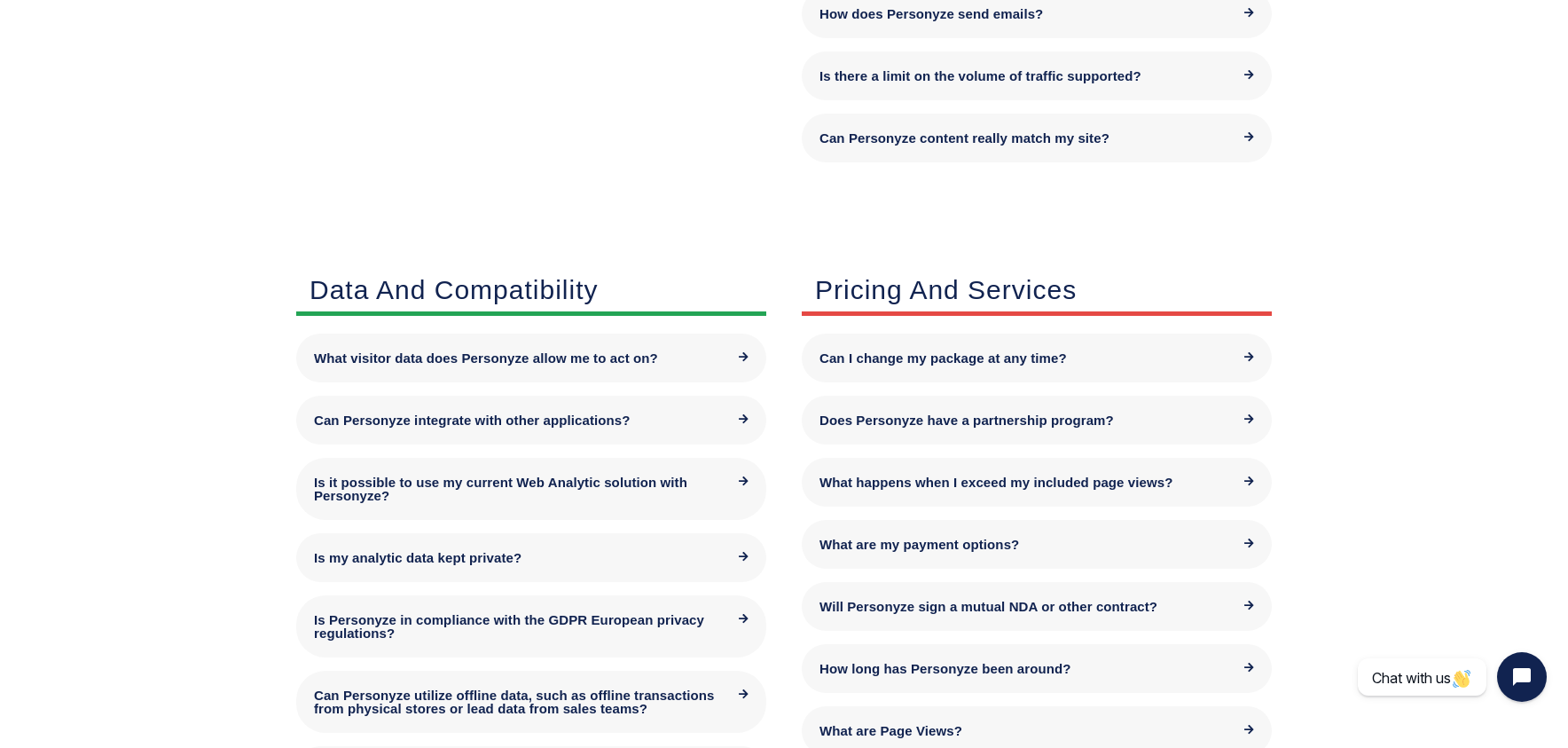
click at [1249, 408] on div "Does Personyze have a partnership program?" at bounding box center [1036, 420] width 470 height 49
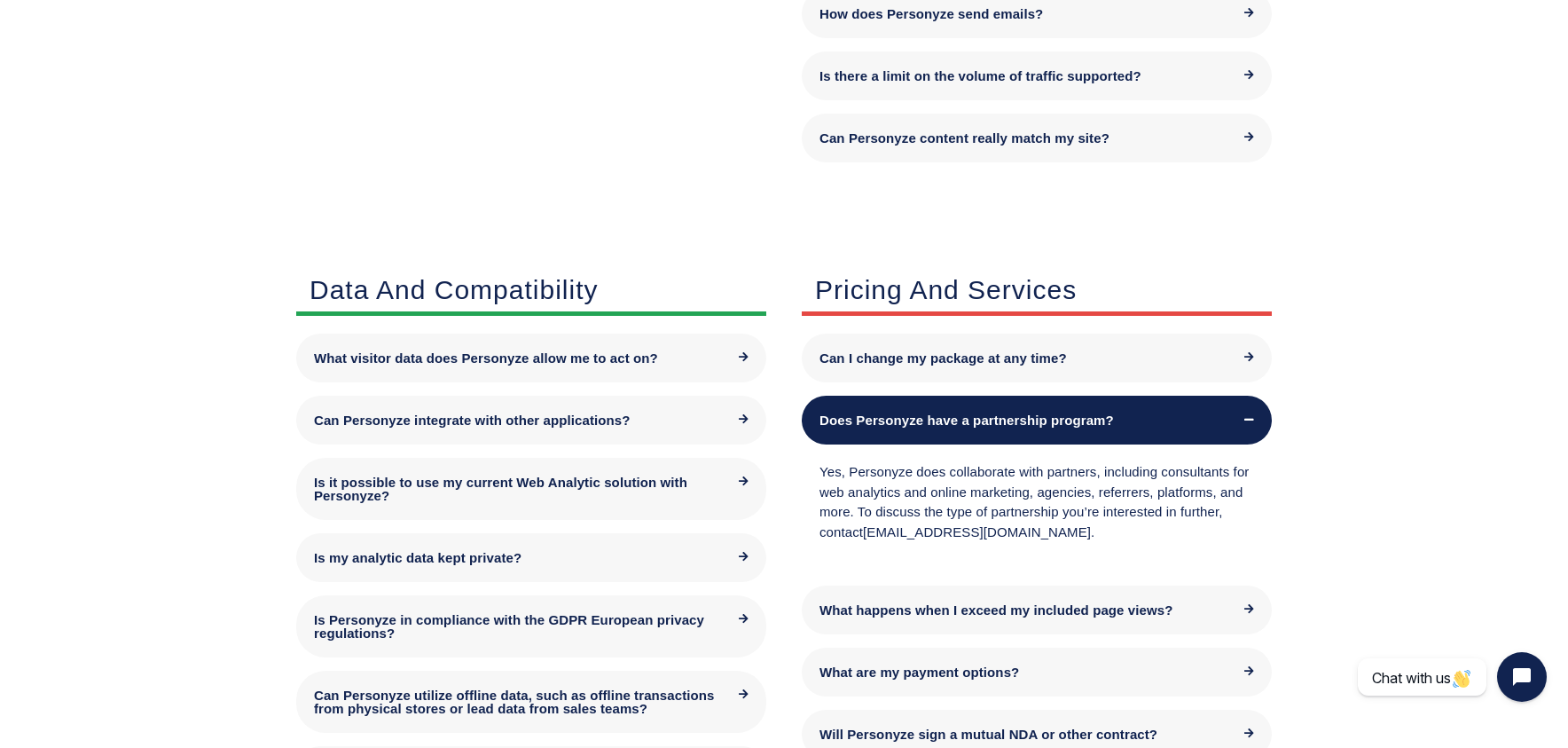
click at [1249, 408] on div "Does Personyze have a partnership program?" at bounding box center [1036, 420] width 470 height 49
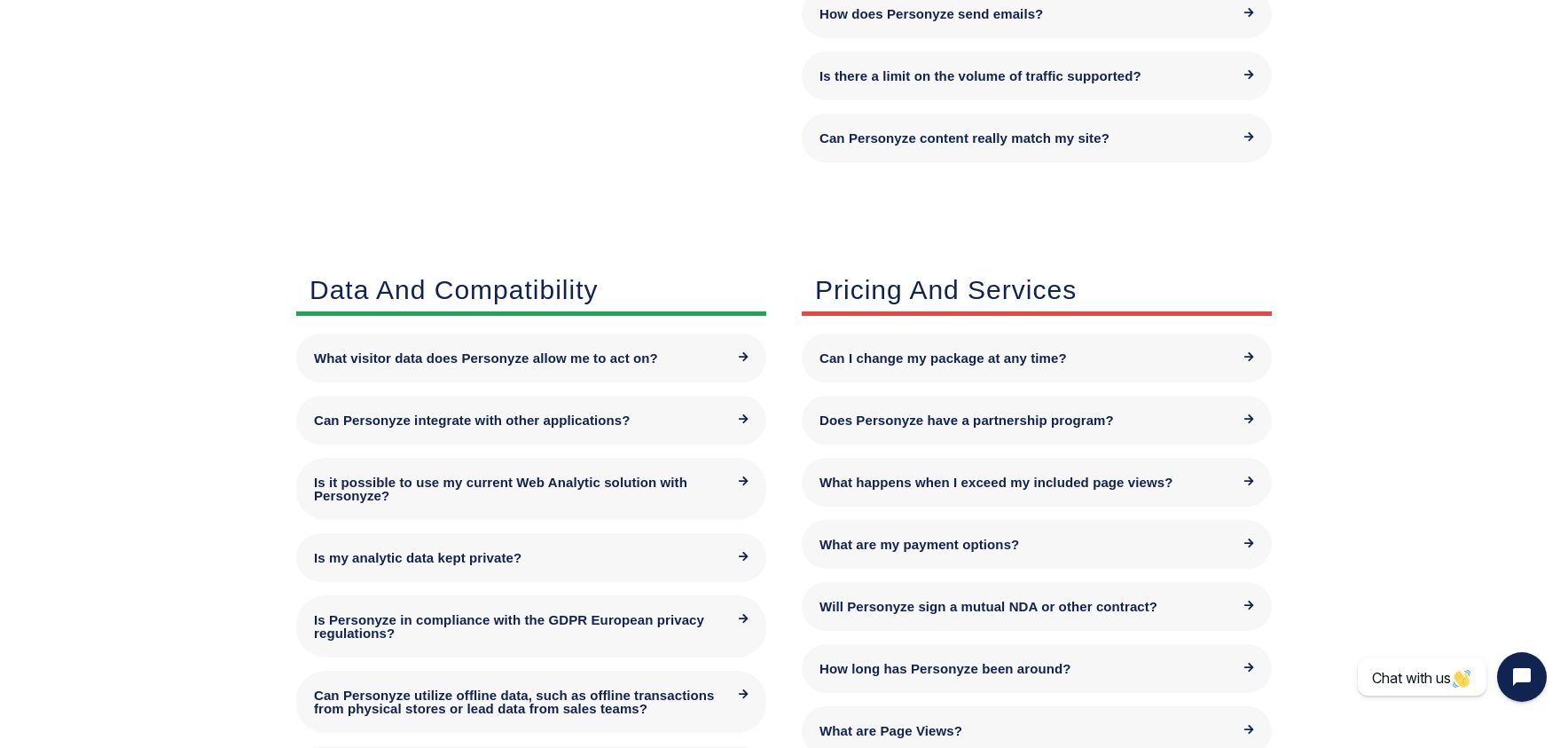
click at [1241, 477] on div "What happens when I exceed my included page views?" at bounding box center [1037, 482] width 435 height 13
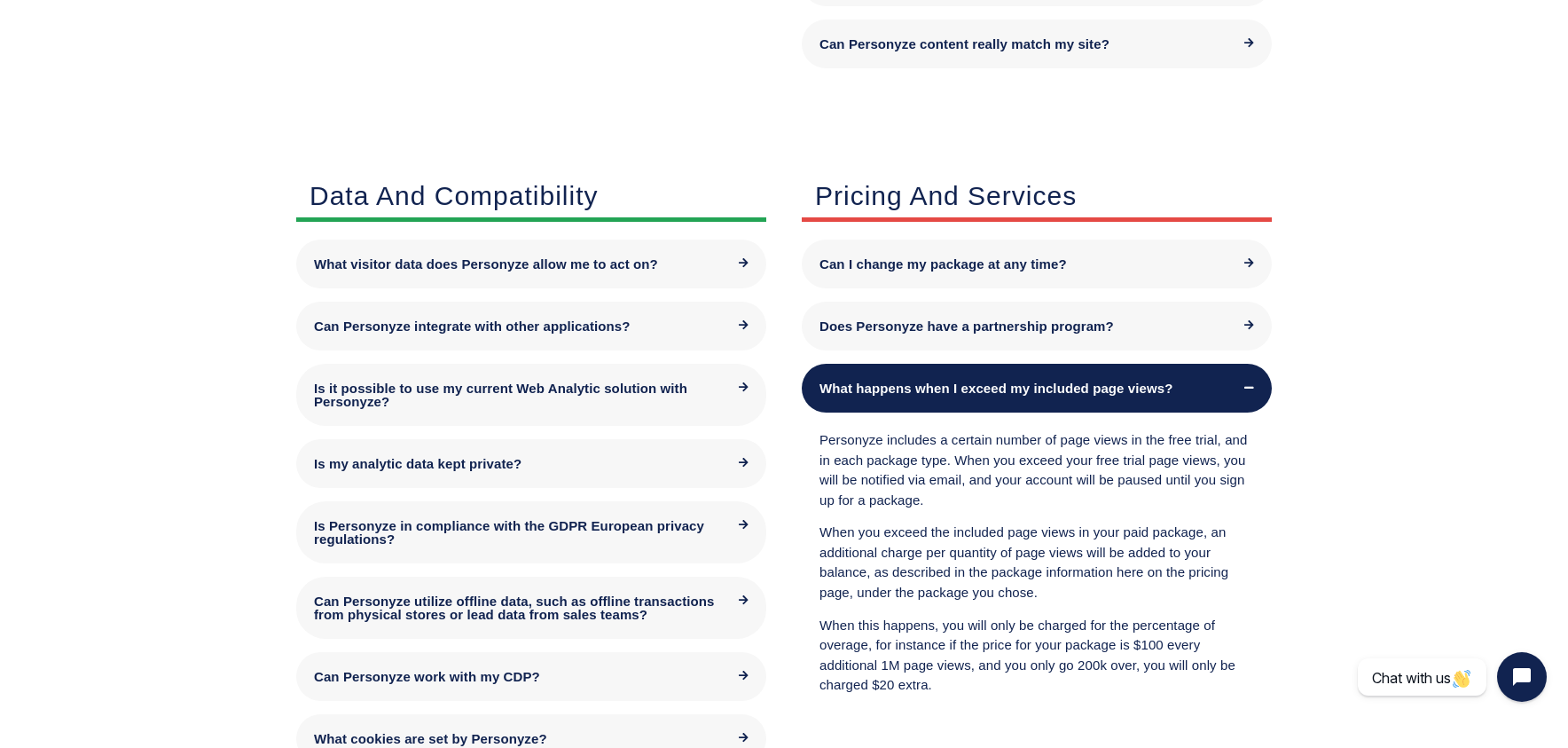
scroll to position [1278, 0]
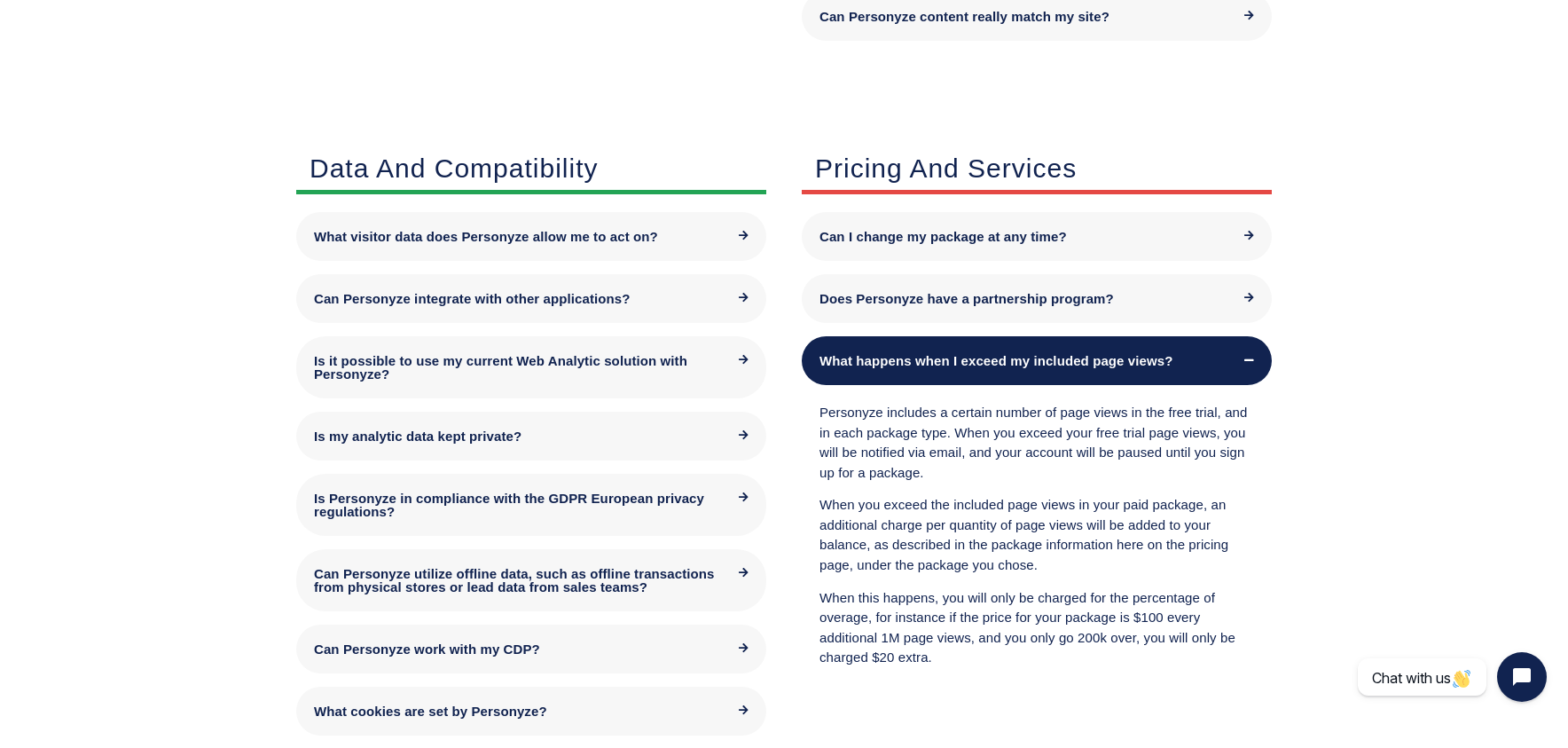
click at [1240, 372] on div "What happens when I exceed my included page views?" at bounding box center [1036, 360] width 470 height 49
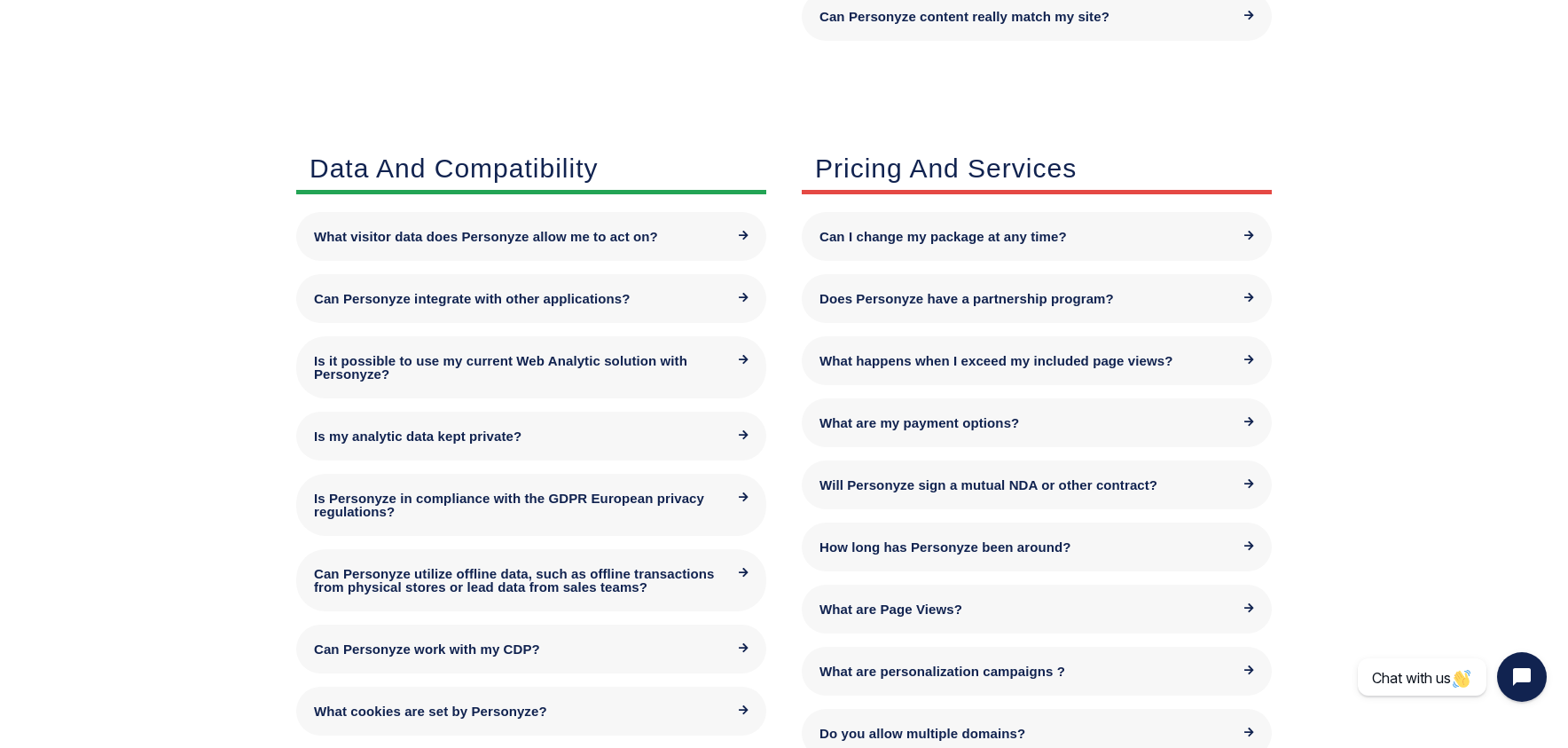
click at [1240, 428] on div "What are my payment options?" at bounding box center [1037, 422] width 435 height 13
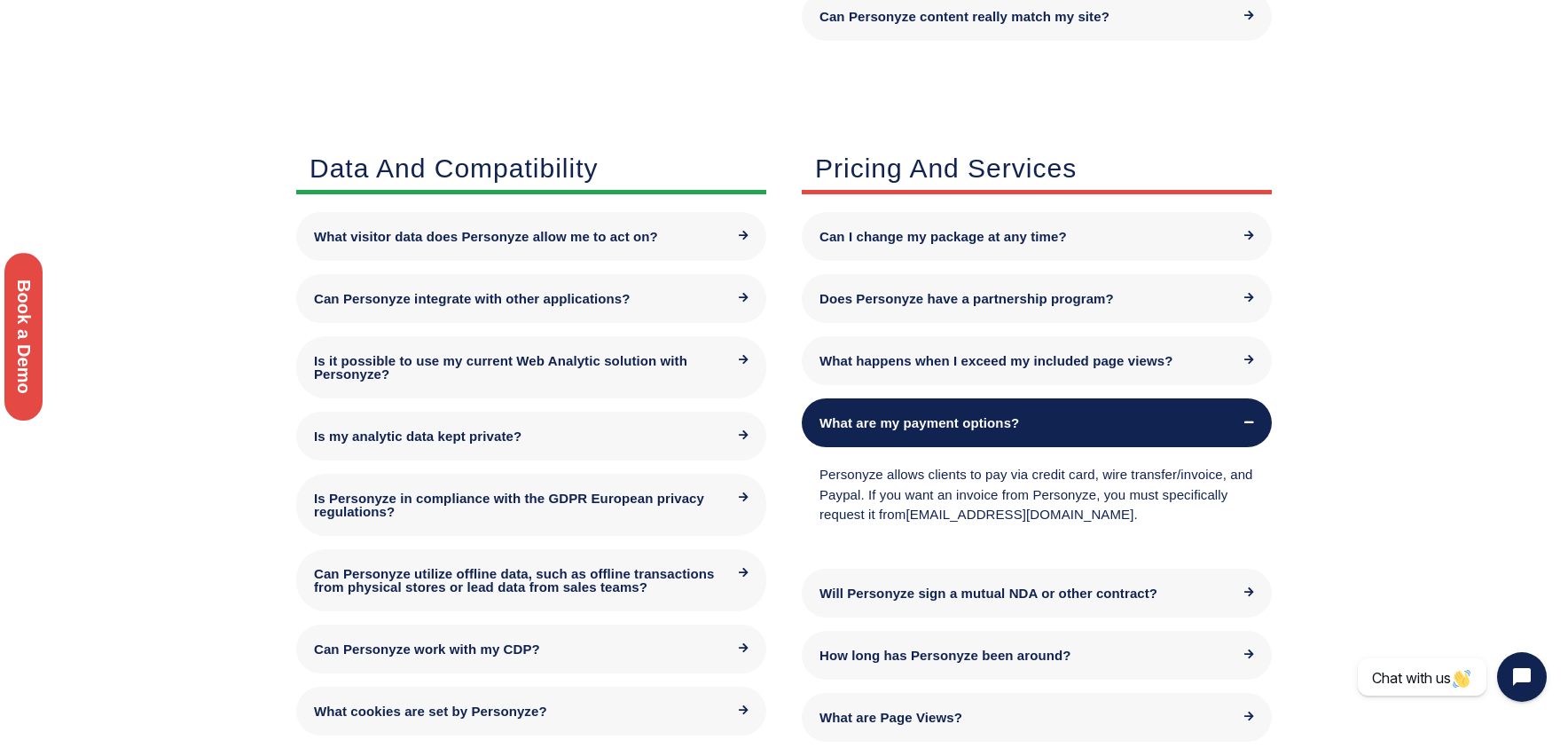
click at [1240, 427] on div "What are my payment options?" at bounding box center [1037, 422] width 435 height 13
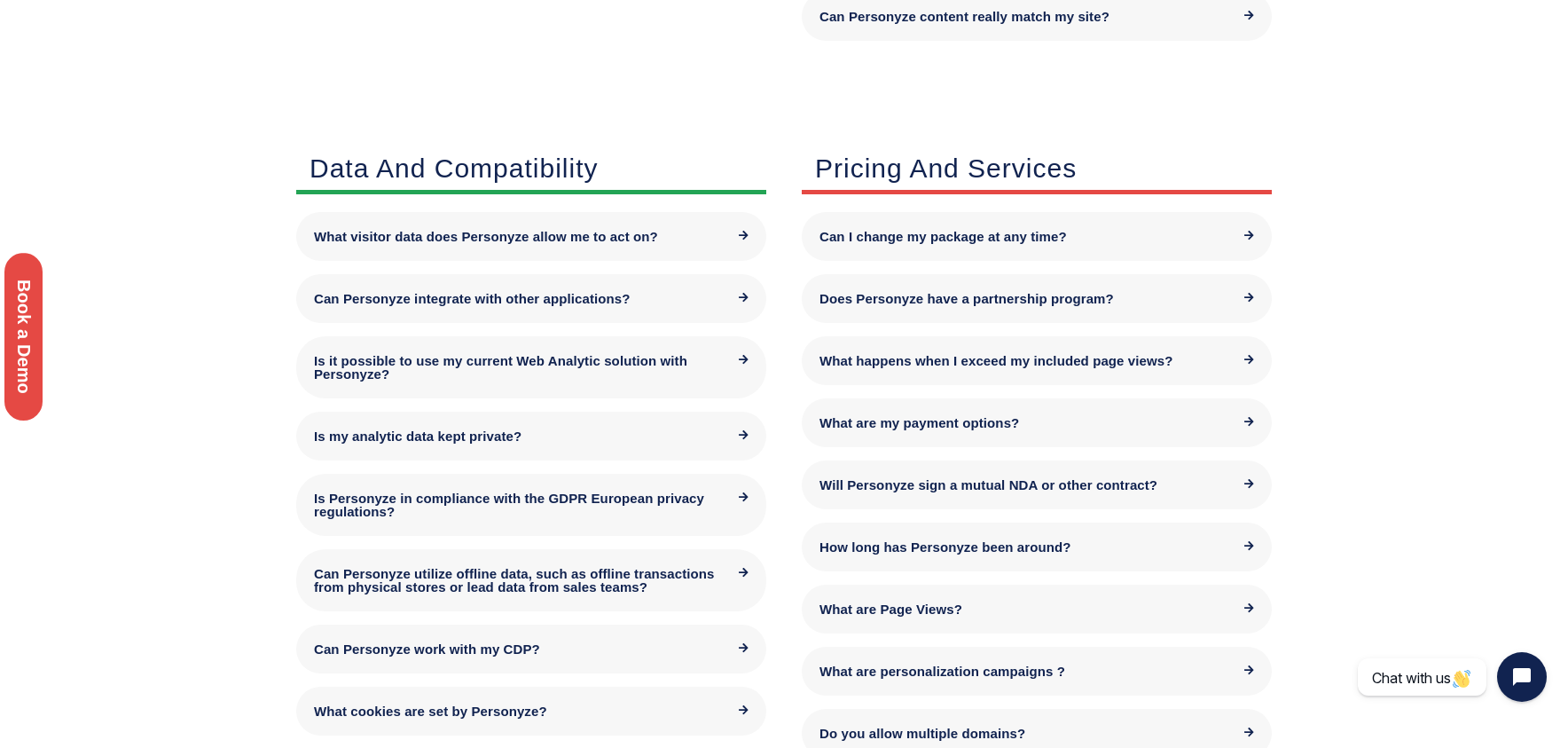
click at [1230, 469] on div "Will Personyze sign a mutual NDA or other contract?" at bounding box center [1036, 485] width 470 height 49
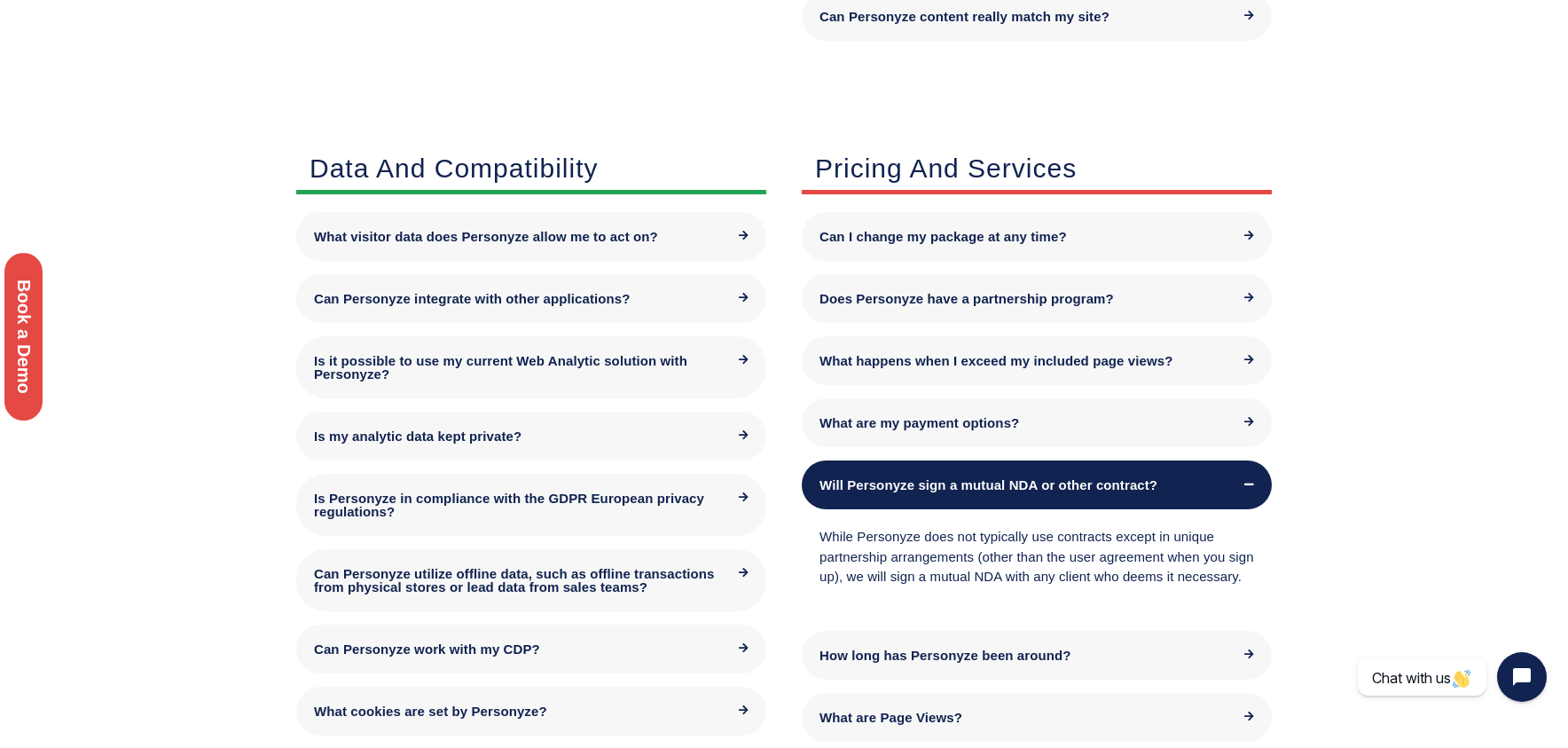
click at [1230, 469] on div "Will Personyze sign a mutual NDA or other contract?" at bounding box center [1036, 485] width 470 height 49
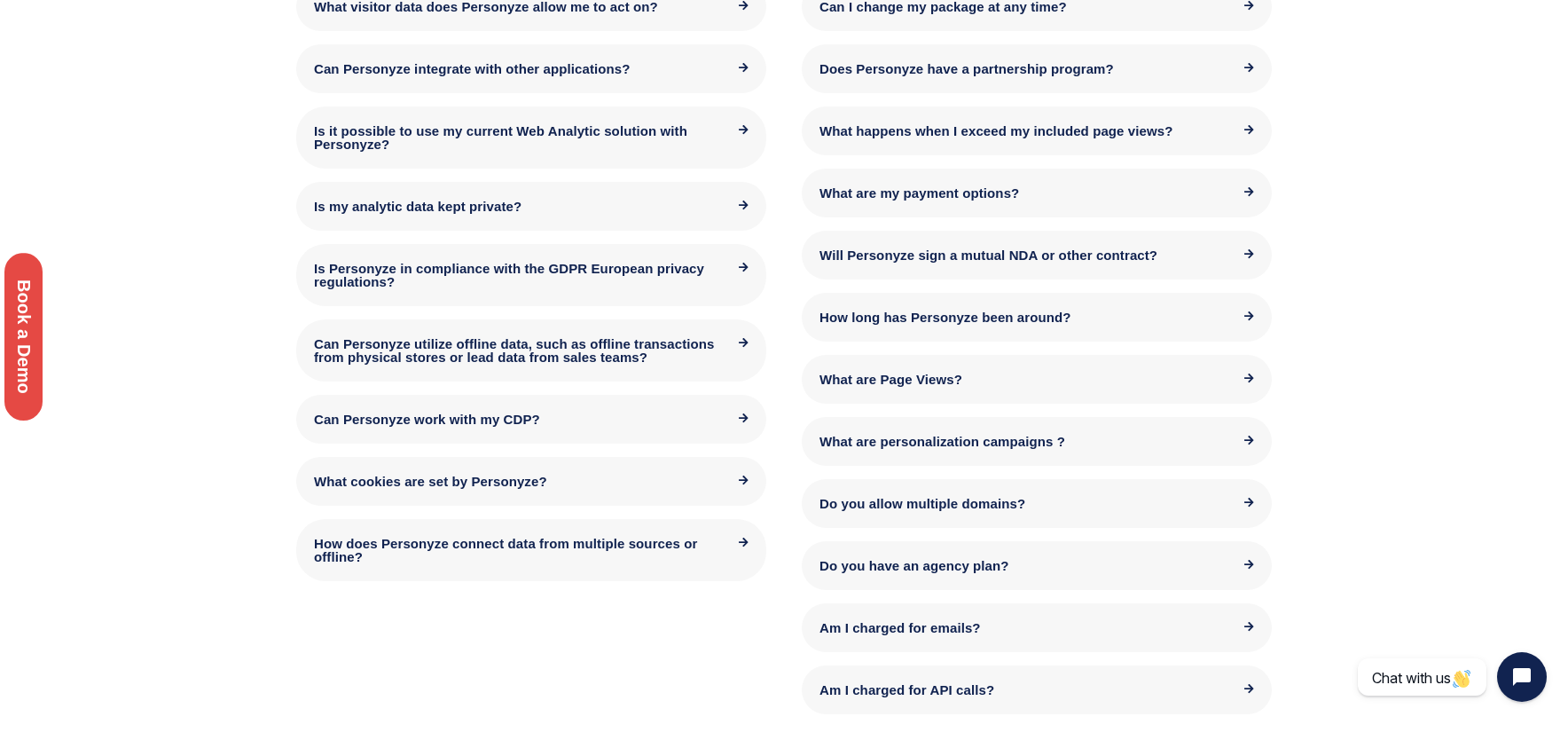
scroll to position [1511, 0]
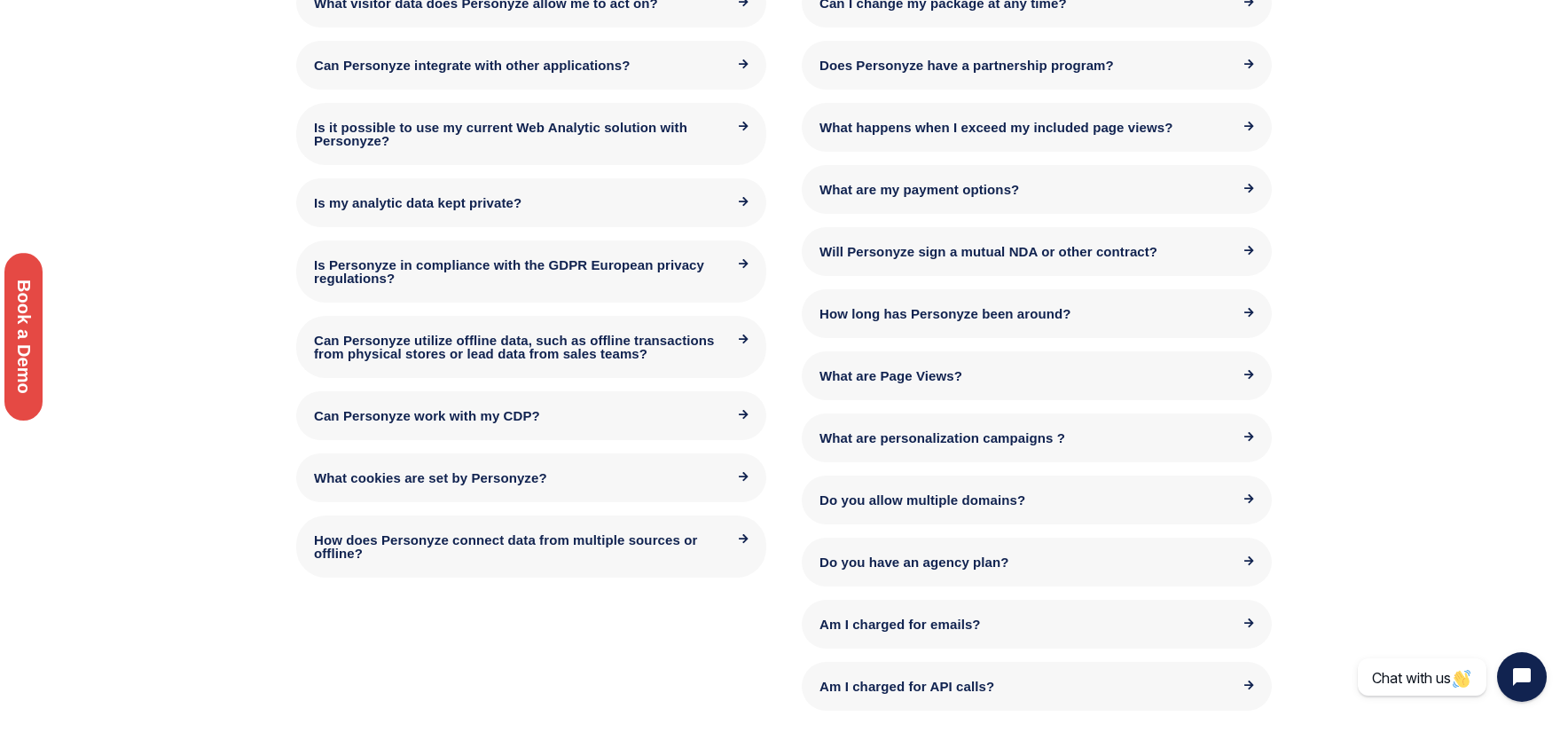
click at [1231, 559] on div "Do you have an agency plan?" at bounding box center [1037, 561] width 435 height 13
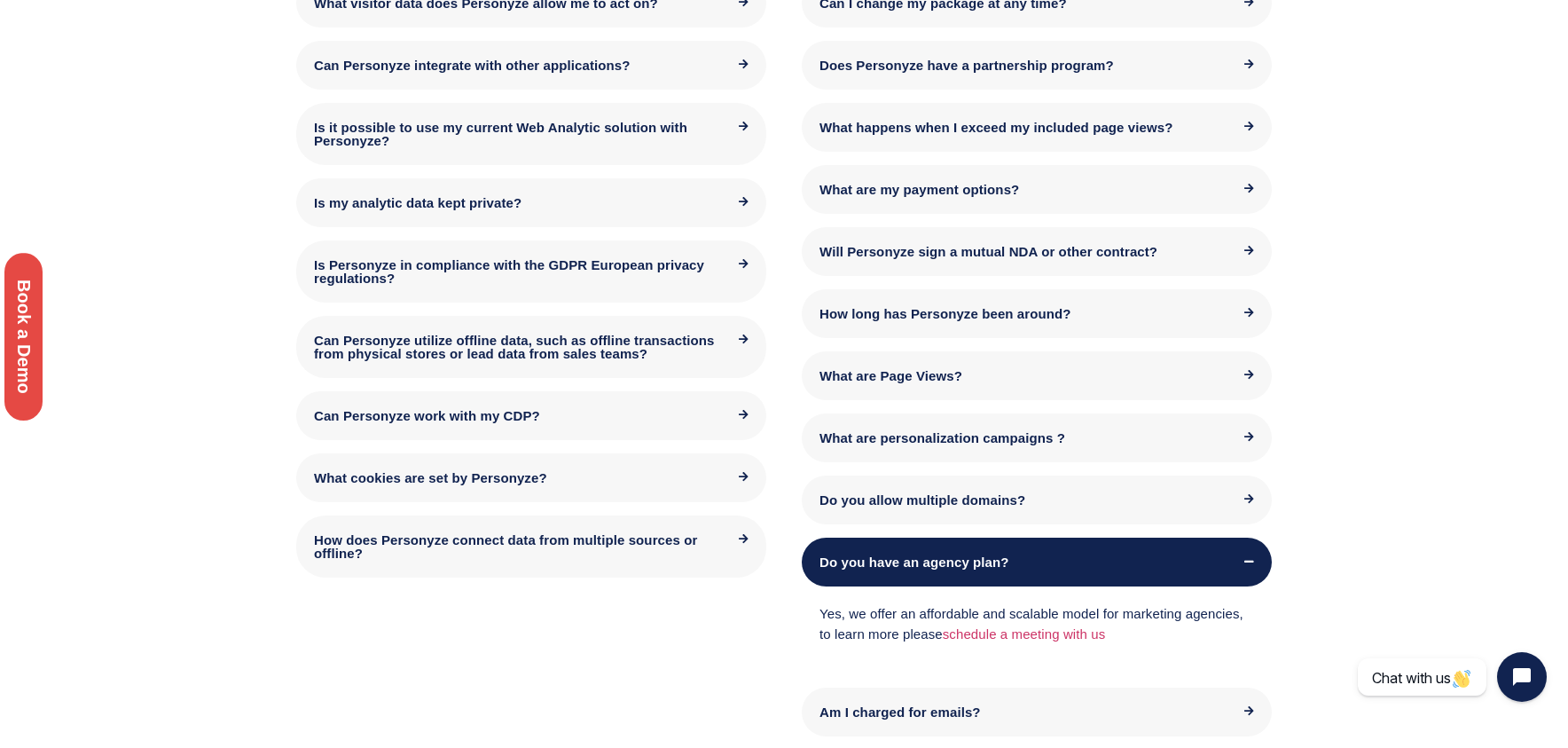
click at [1231, 560] on div "Do you have an agency plan?" at bounding box center [1037, 561] width 435 height 13
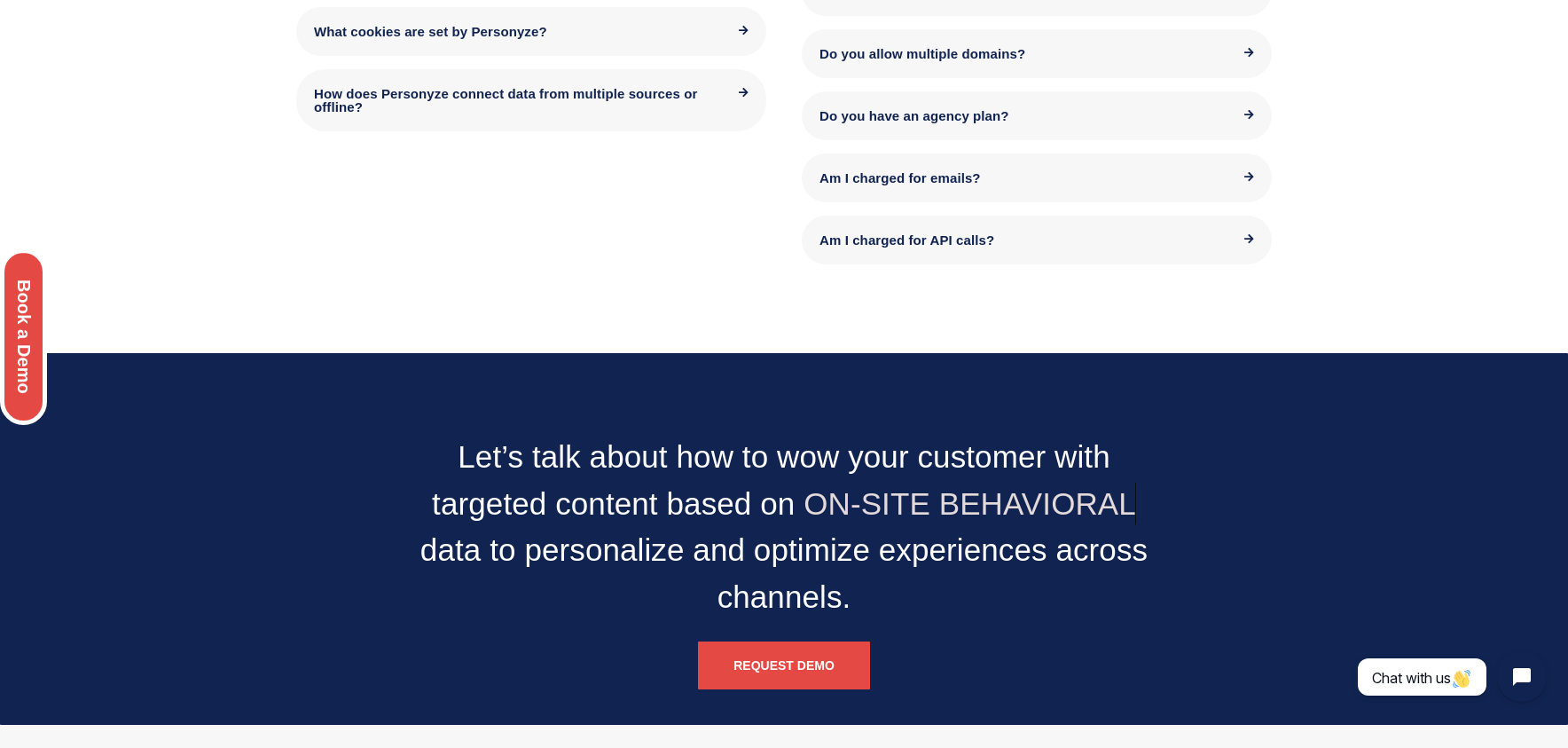
scroll to position [1767, 0]
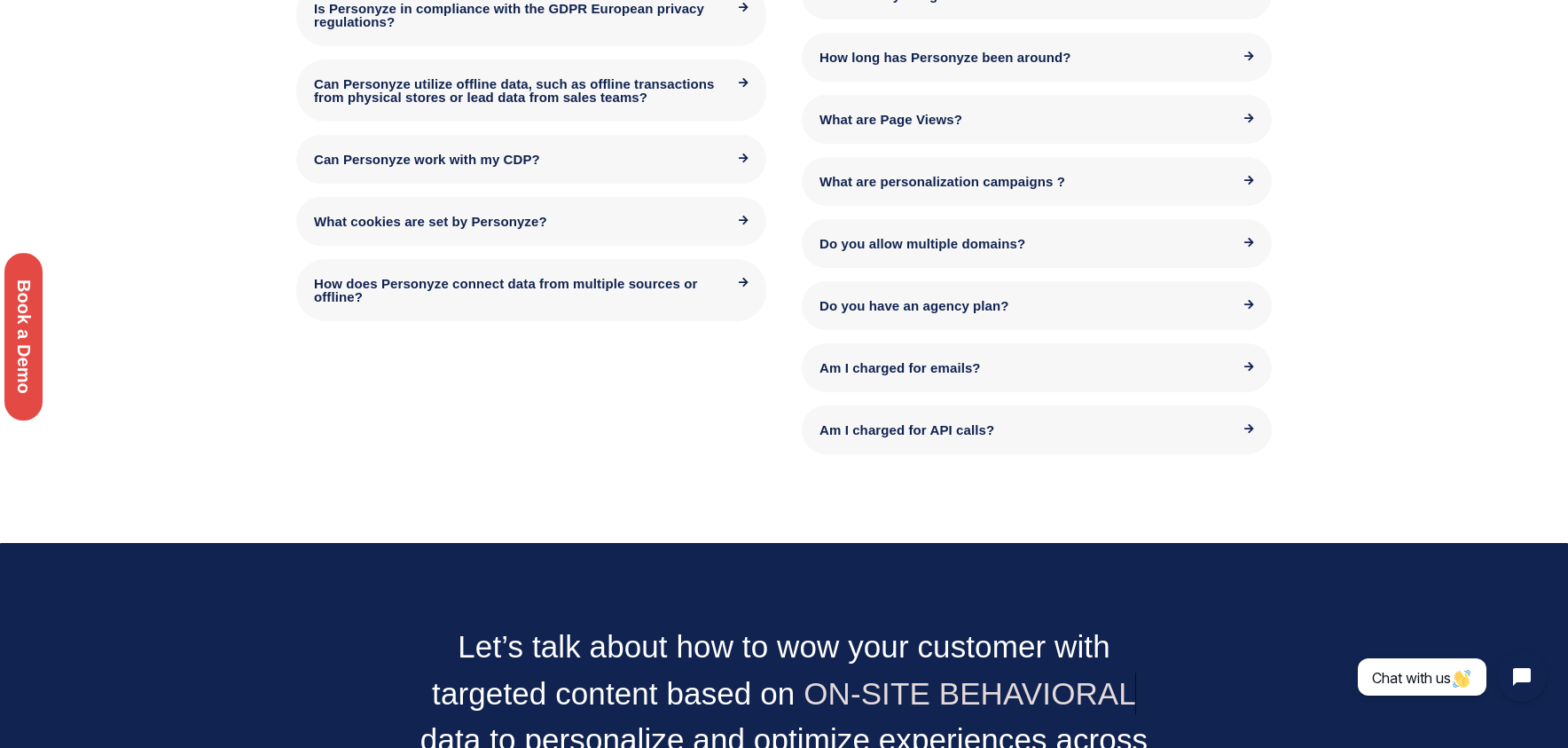
click at [1215, 405] on div "Am I charged for API calls?" at bounding box center [1036, 429] width 470 height 49
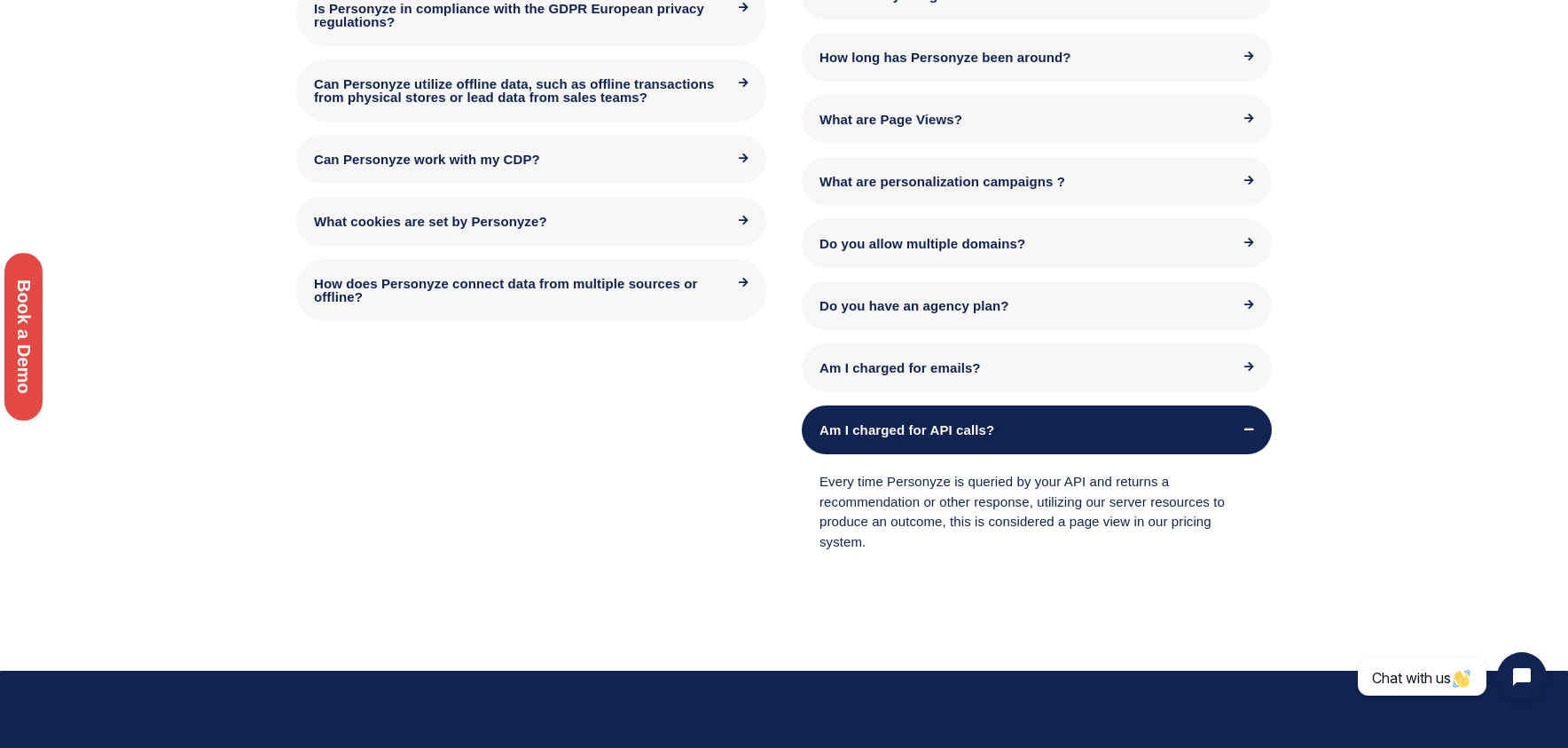
click at [1215, 405] on div "Am I charged for API calls?" at bounding box center [1036, 429] width 470 height 49
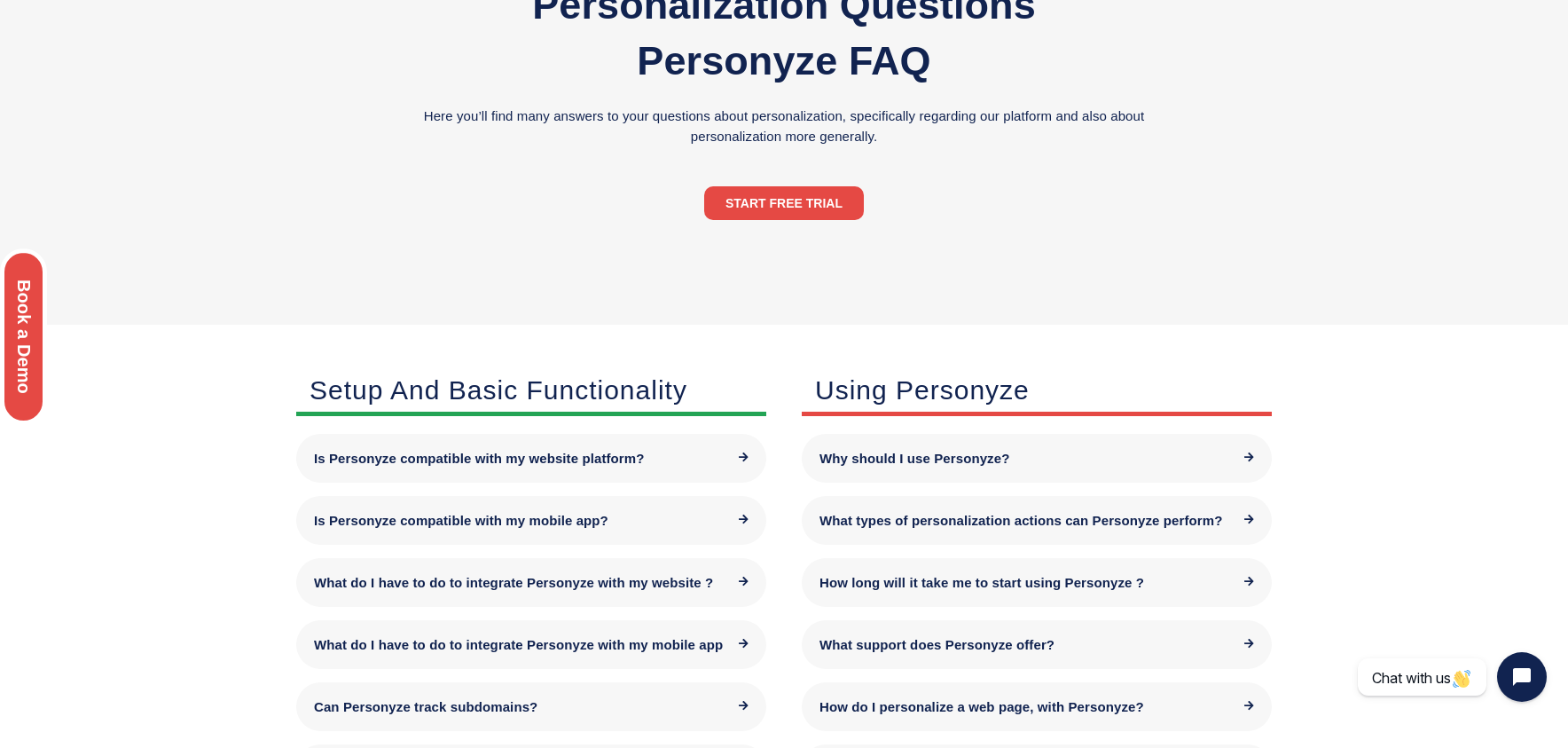
scroll to position [0, 0]
